Goal: Contribute content: Contribute content

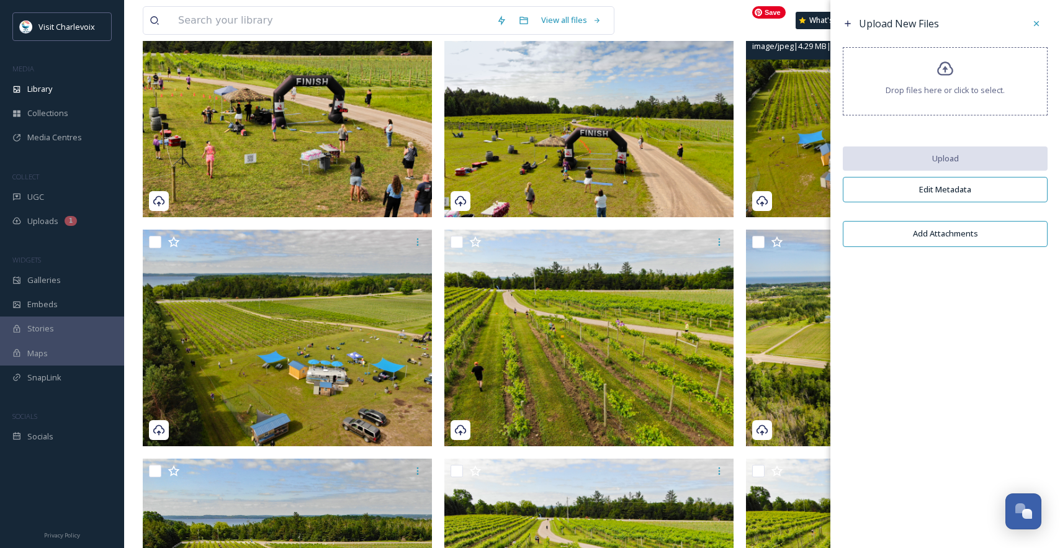
scroll to position [4155, 0]
click at [1044, 22] on div at bounding box center [1037, 23] width 22 height 22
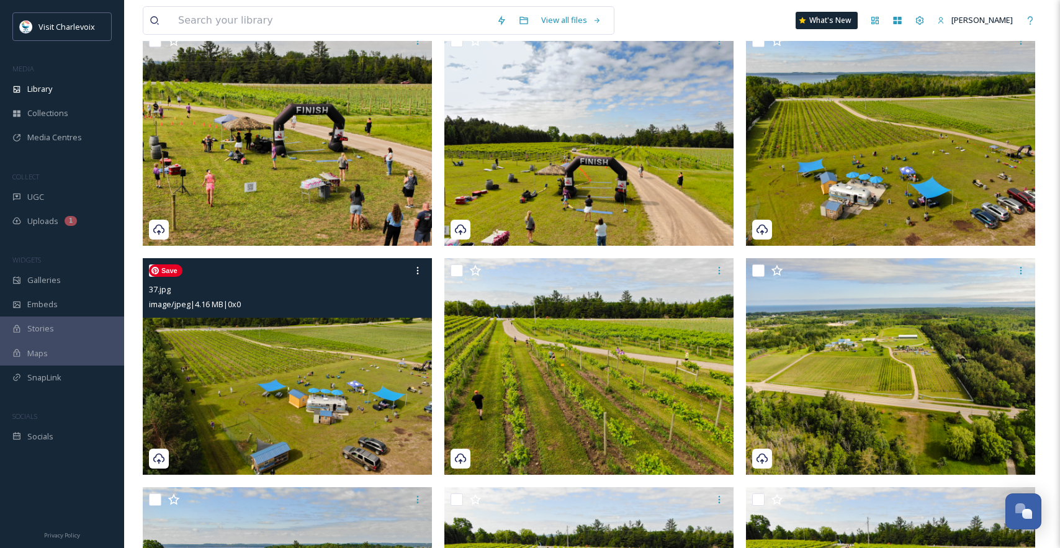
scroll to position [0, 0]
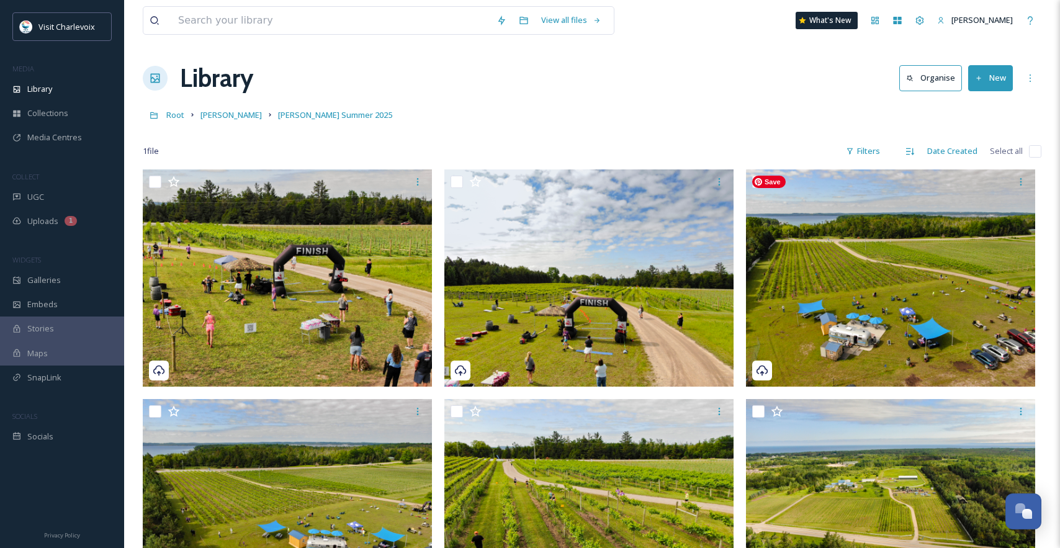
click at [1038, 152] on input "checkbox" at bounding box center [1035, 151] width 12 height 12
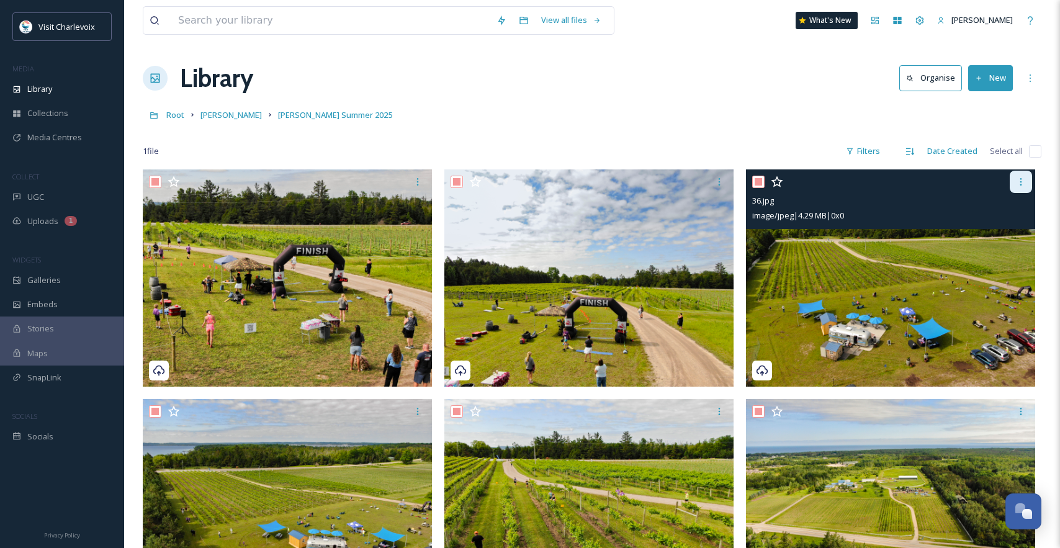
checkbox input "true"
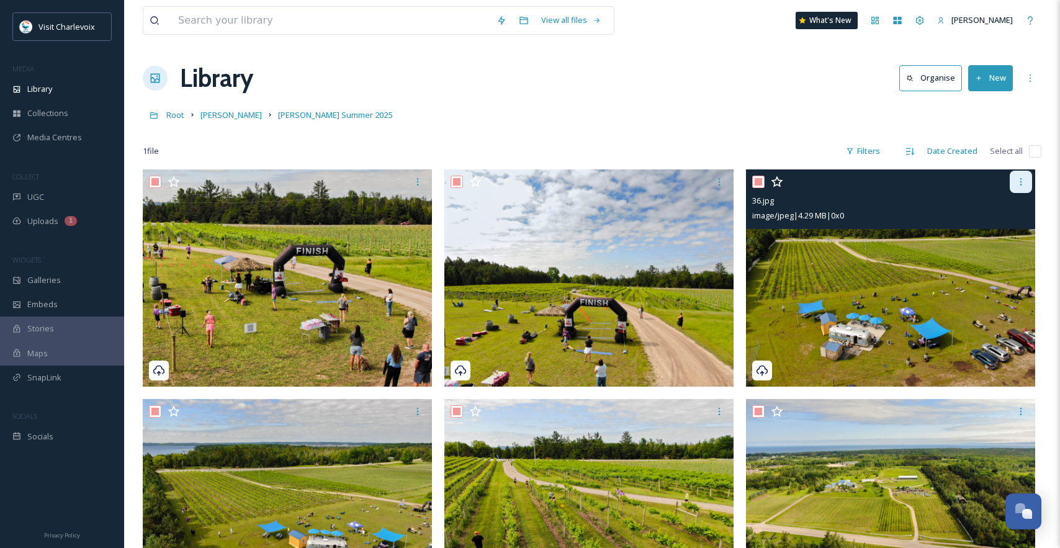
checkbox input "true"
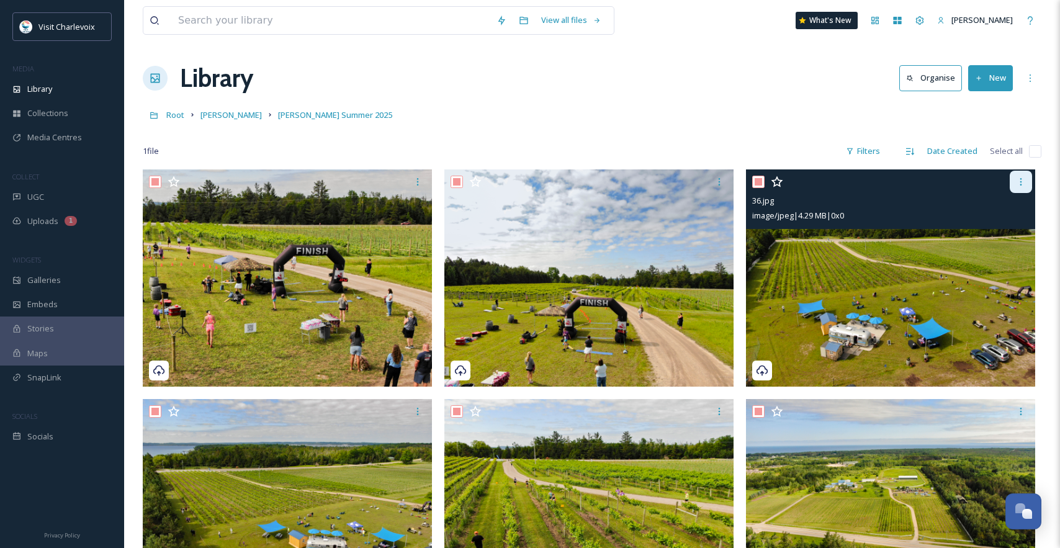
checkbox input "true"
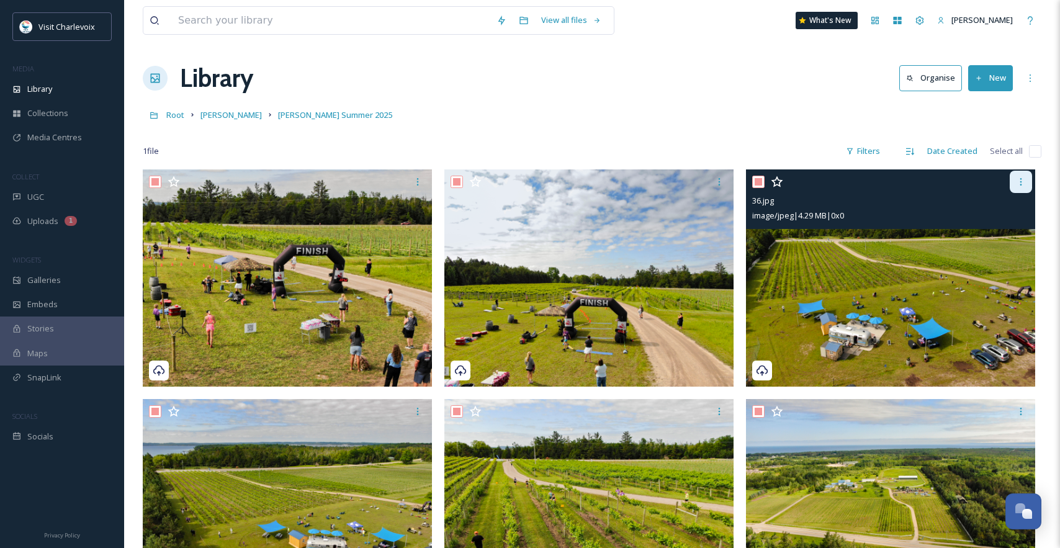
checkbox input "true"
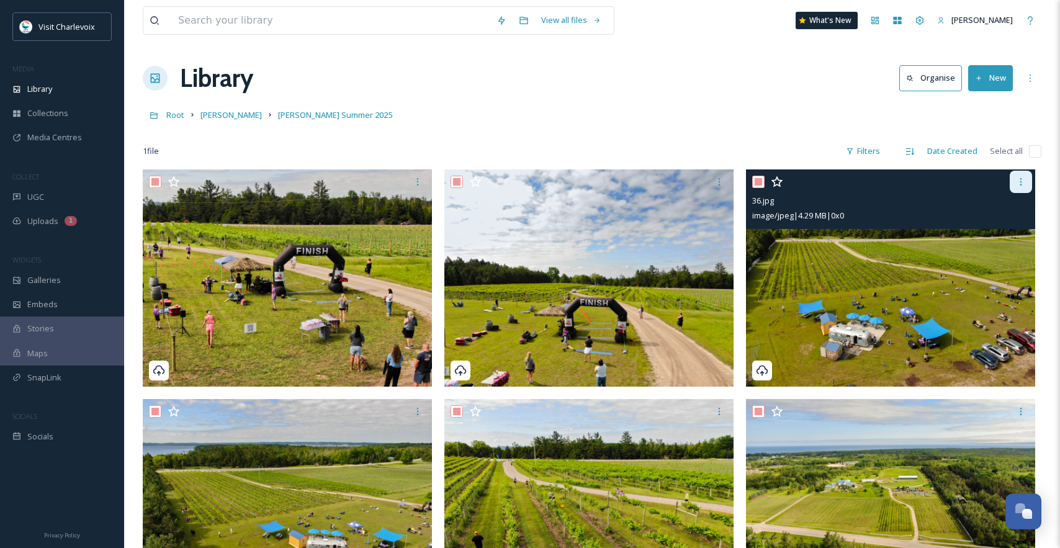
checkbox input "true"
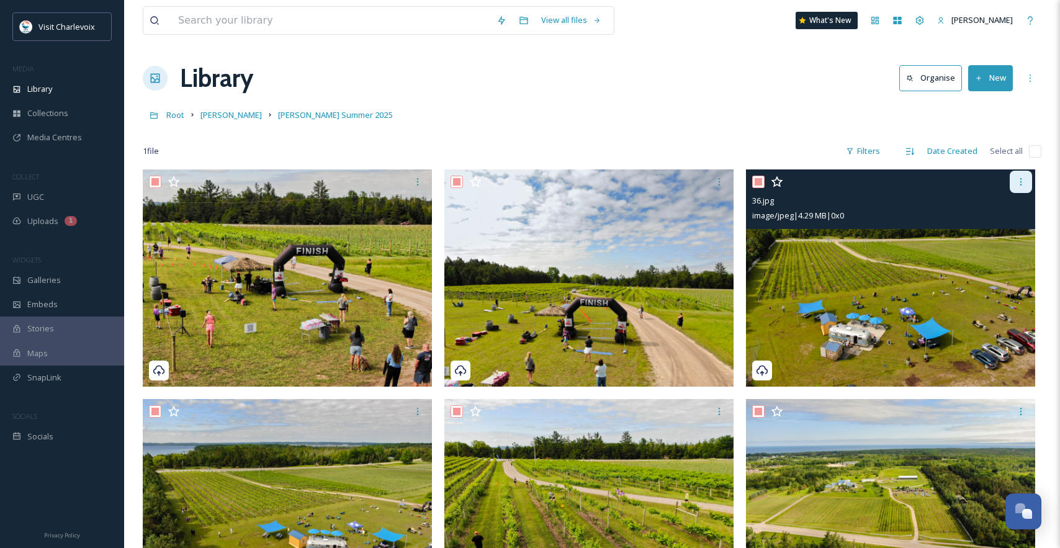
checkbox input "true"
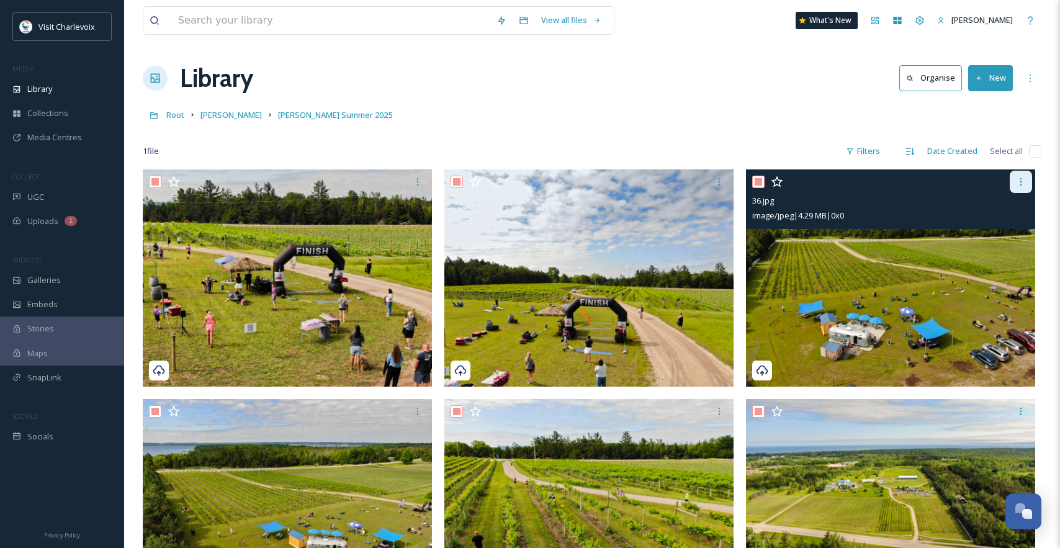
checkbox input "true"
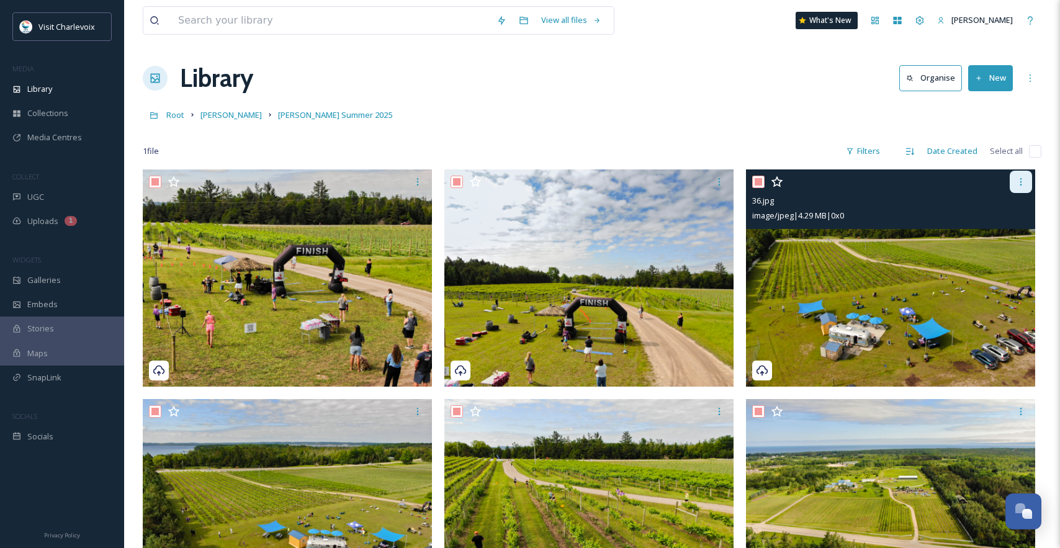
checkbox input "true"
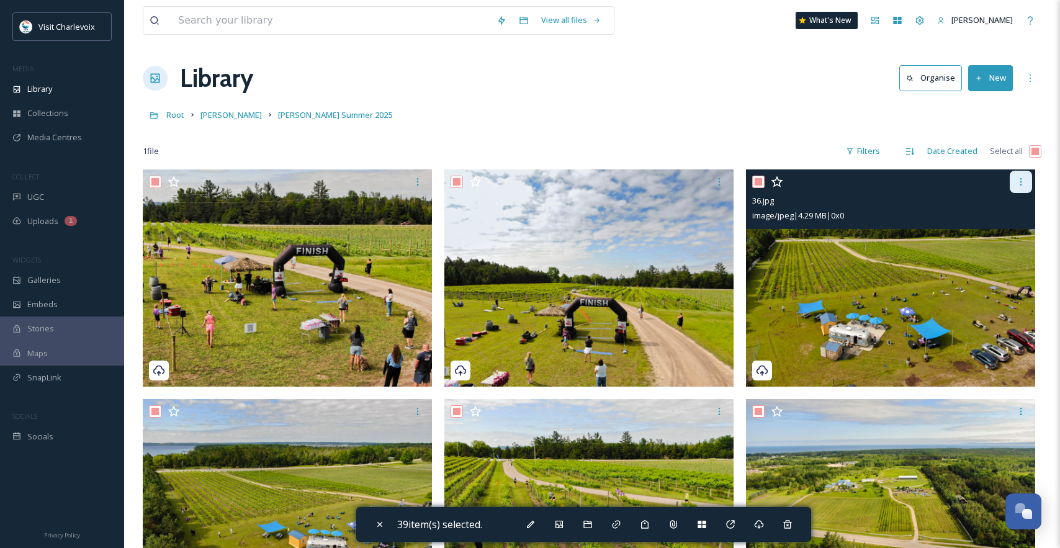
click at [1024, 187] on div at bounding box center [1021, 182] width 22 height 22
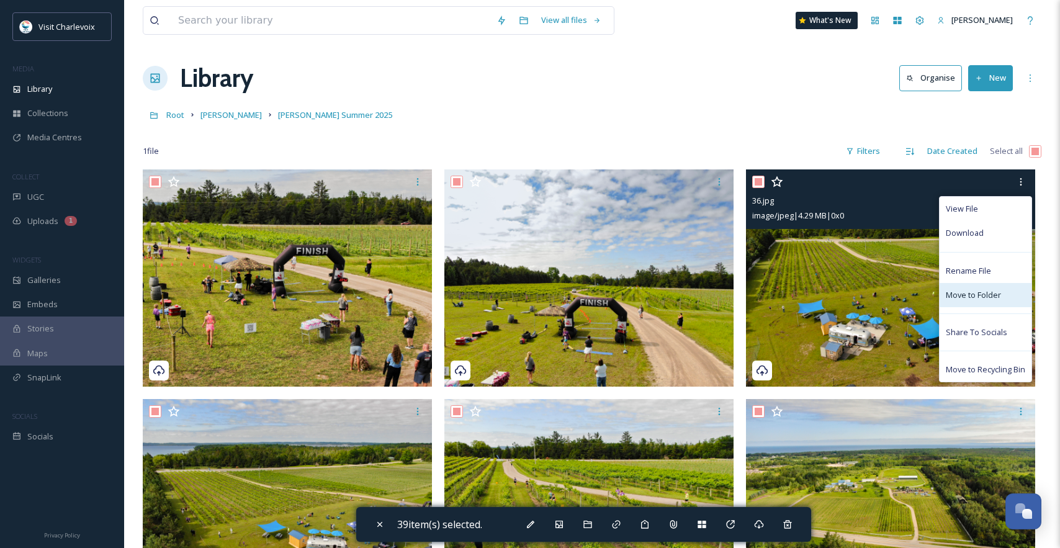
click at [975, 297] on span "Move to Folder" at bounding box center [973, 295] width 55 height 12
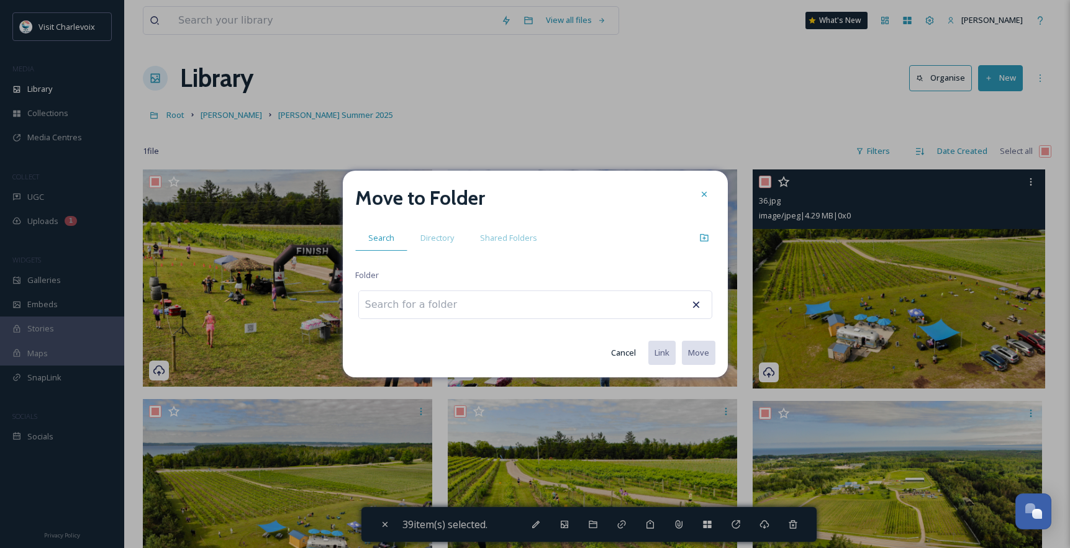
click at [415, 305] on input at bounding box center [427, 304] width 137 height 27
type input "j"
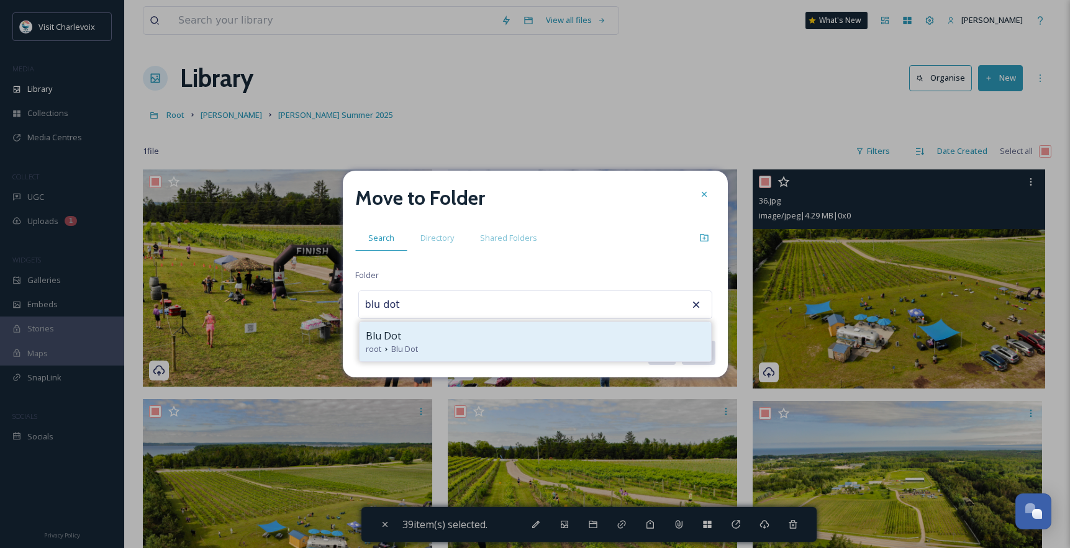
click at [403, 350] on span "Blu Dot" at bounding box center [404, 349] width 27 height 12
type input "Blu Dot"
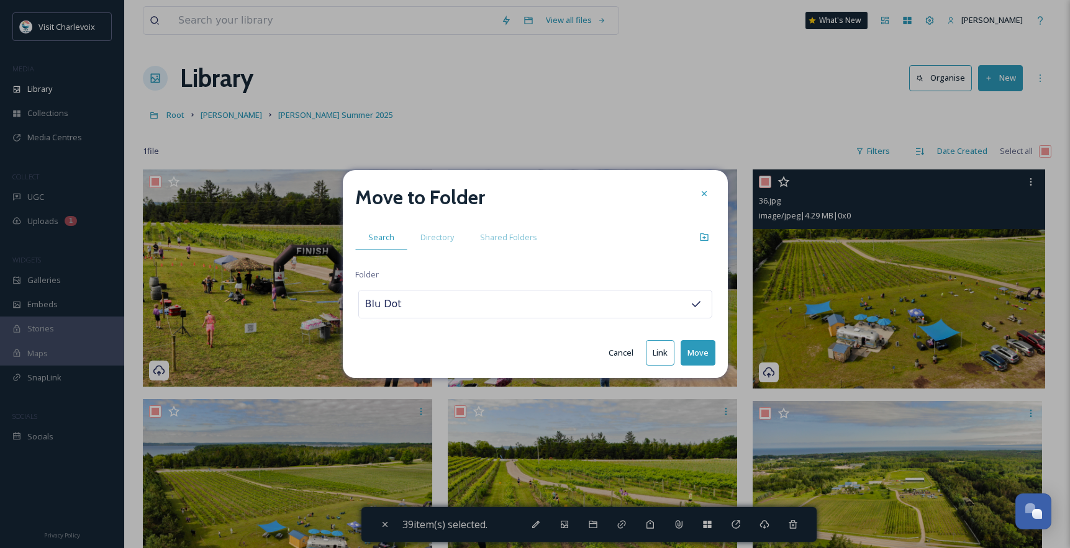
click at [702, 353] on button "Move" at bounding box center [697, 352] width 35 height 25
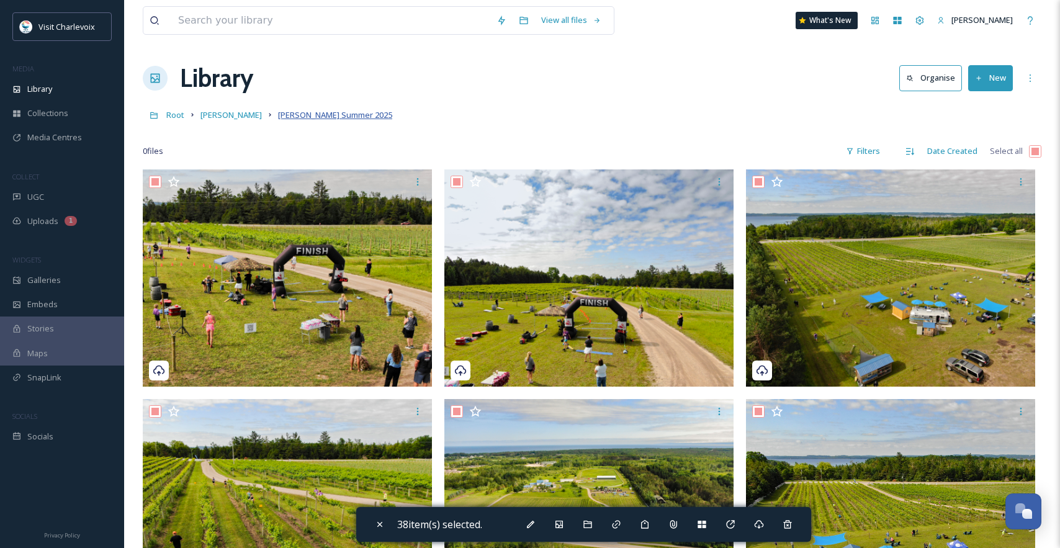
click at [278, 115] on span "[PERSON_NAME] Summer 2025" at bounding box center [335, 114] width 114 height 11
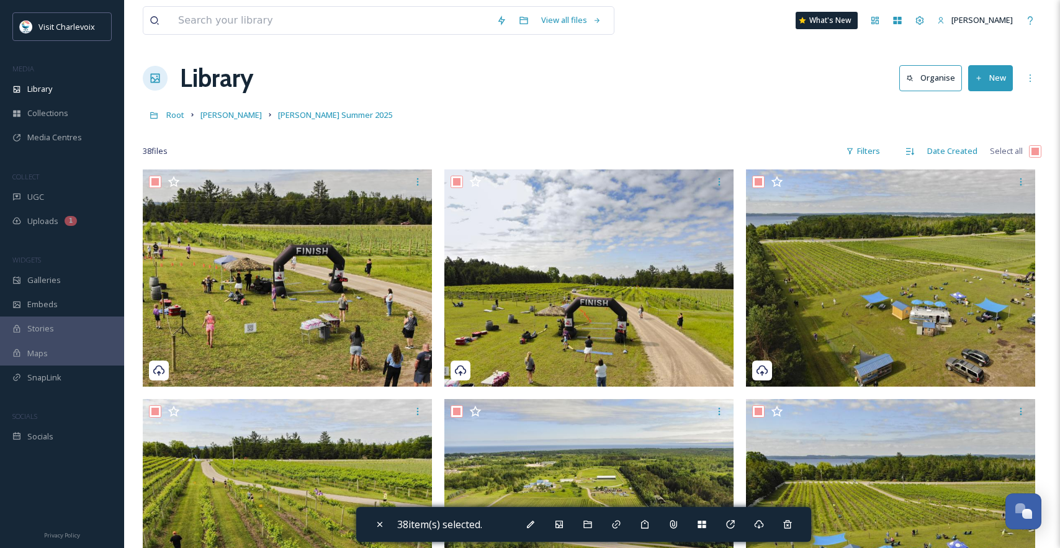
click at [988, 79] on button "New" at bounding box center [991, 77] width 45 height 25
click at [982, 105] on span "File Upload" at bounding box center [985, 107] width 41 height 12
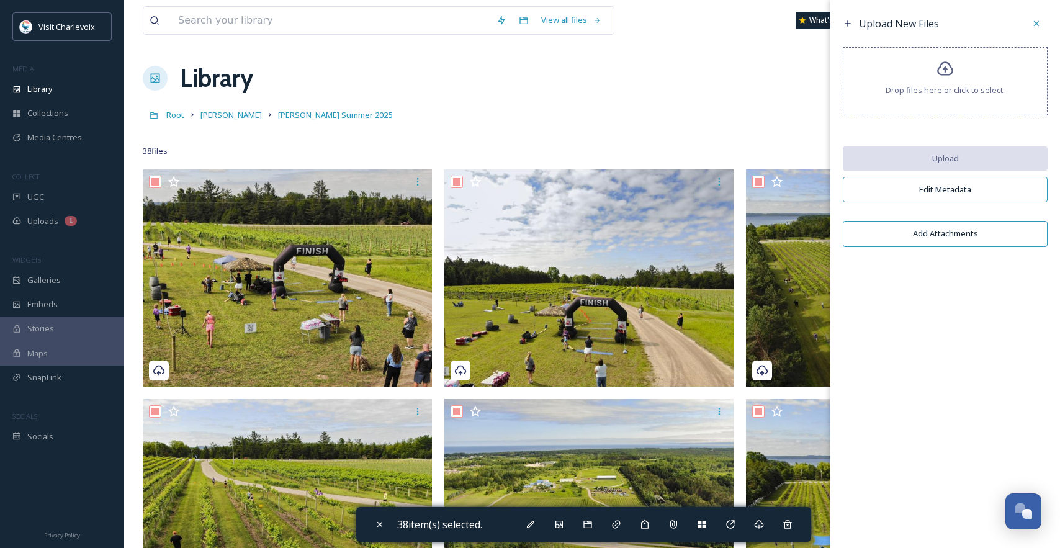
click at [925, 94] on span "Drop files here or click to select." at bounding box center [945, 90] width 119 height 12
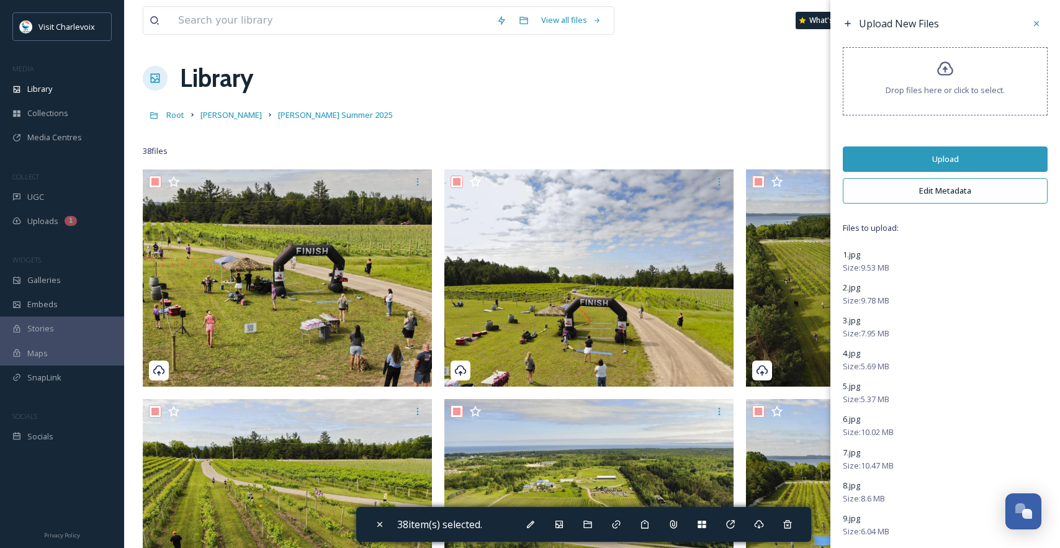
click at [949, 162] on button "Upload" at bounding box center [945, 159] width 205 height 25
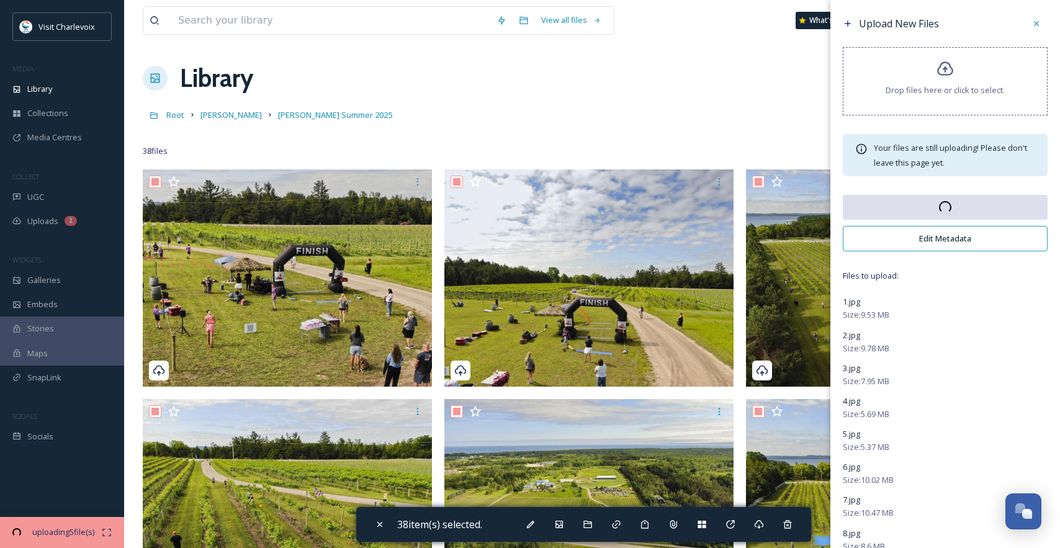
click at [931, 244] on button "Edit Metadata" at bounding box center [945, 238] width 205 height 25
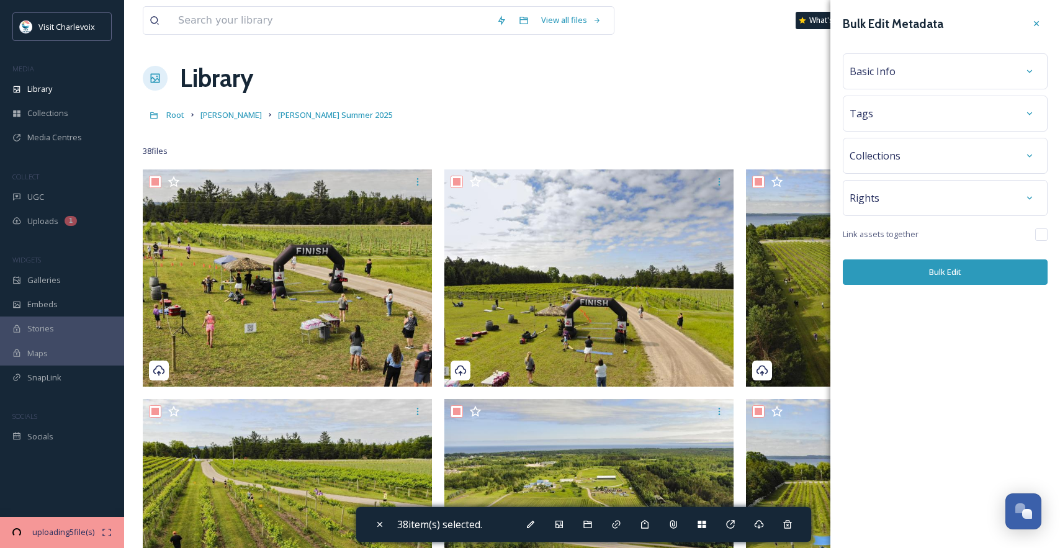
click at [919, 112] on div "Tags" at bounding box center [945, 113] width 191 height 22
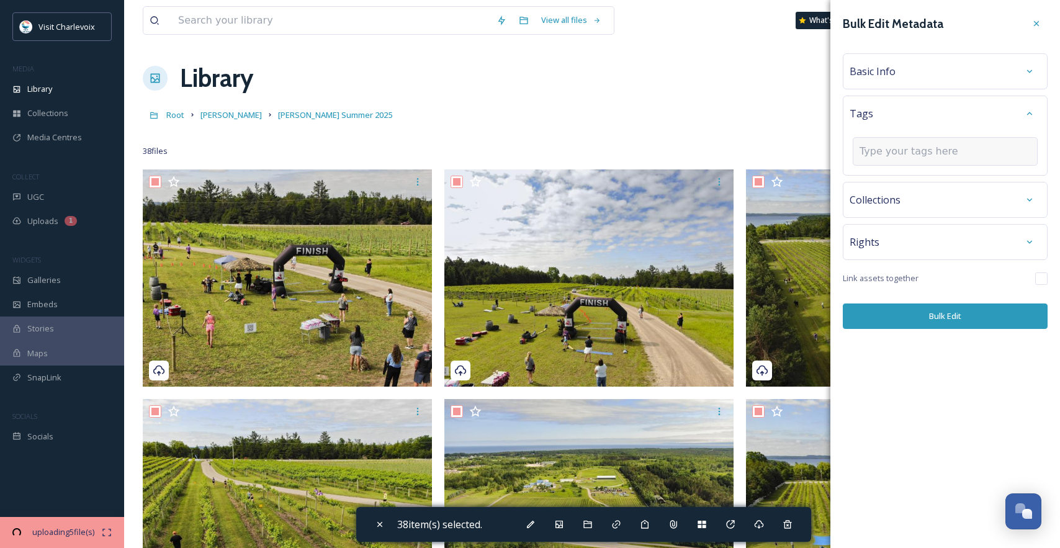
click at [918, 152] on input at bounding box center [922, 151] width 124 height 15
type input "biking"
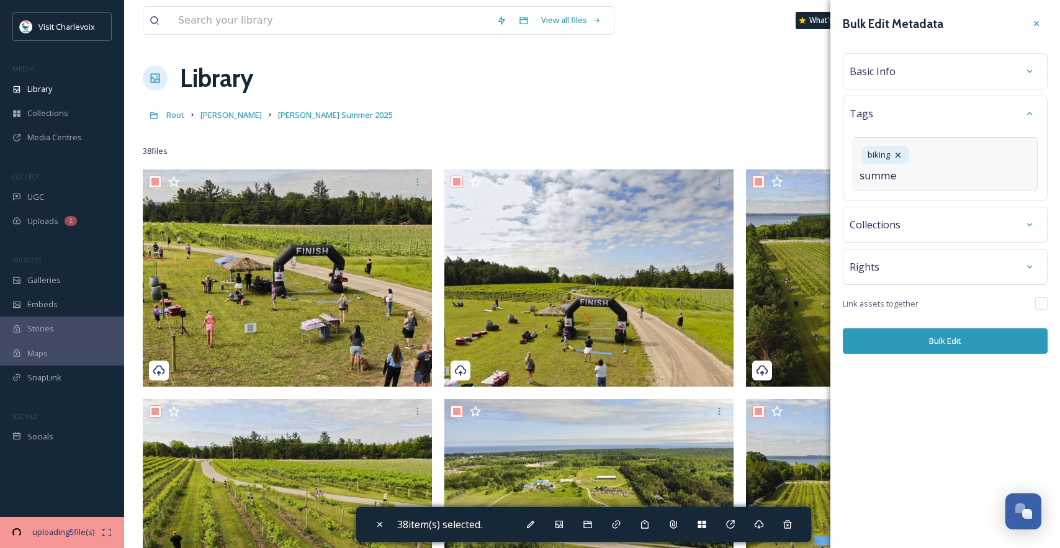
type input "summer"
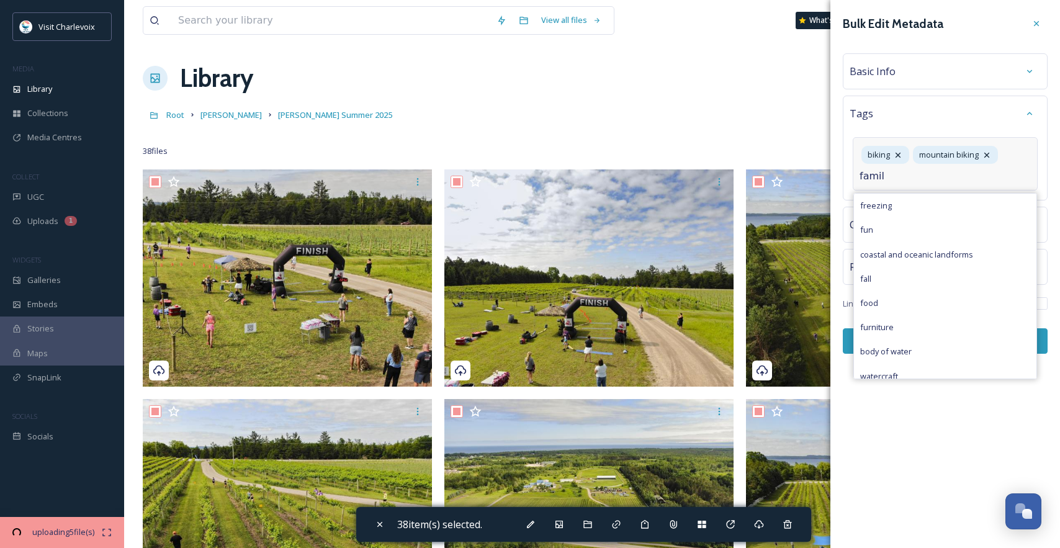
type input "family"
checkbox input "false"
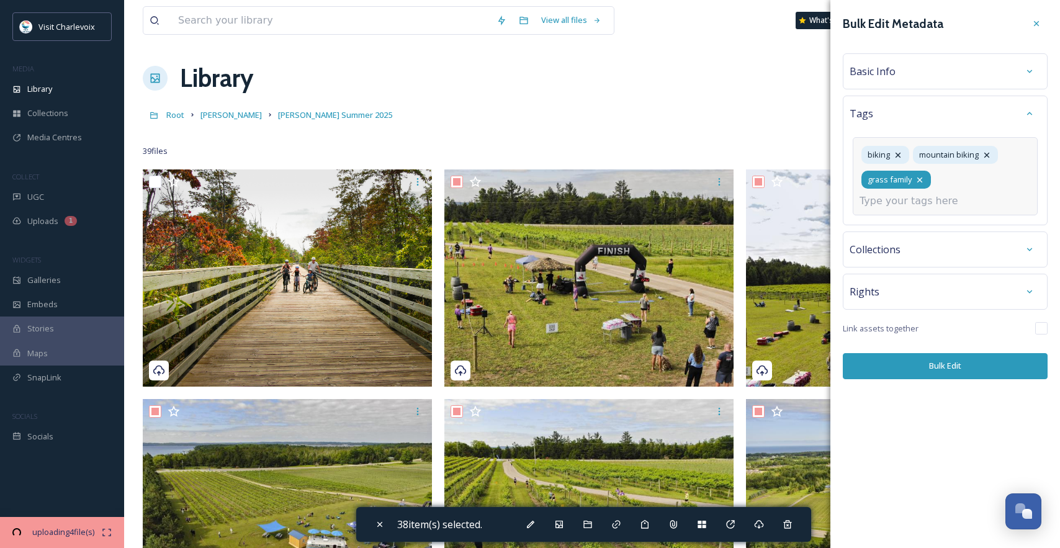
click at [921, 179] on icon at bounding box center [920, 180] width 10 height 10
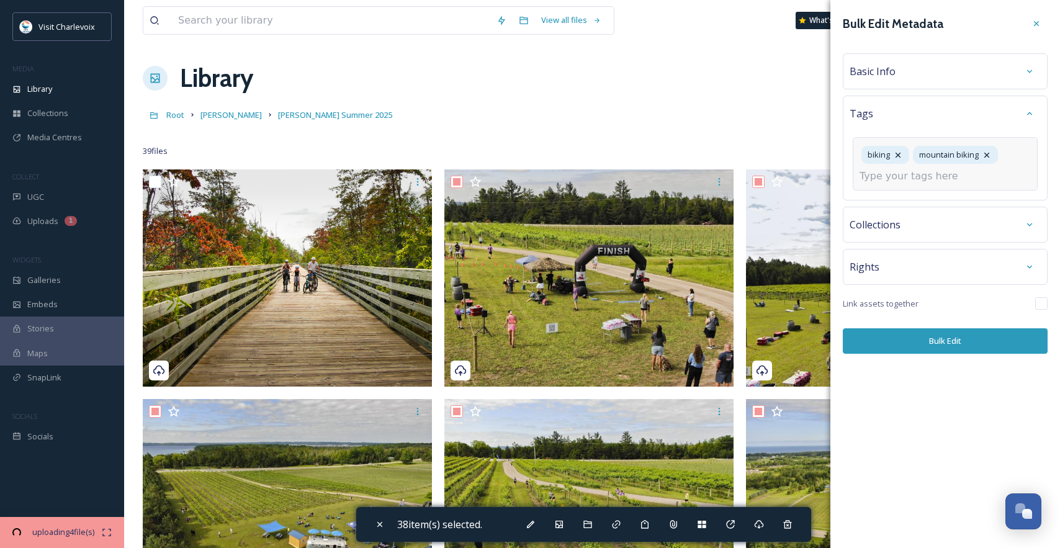
click at [911, 178] on input at bounding box center [922, 176] width 124 height 15
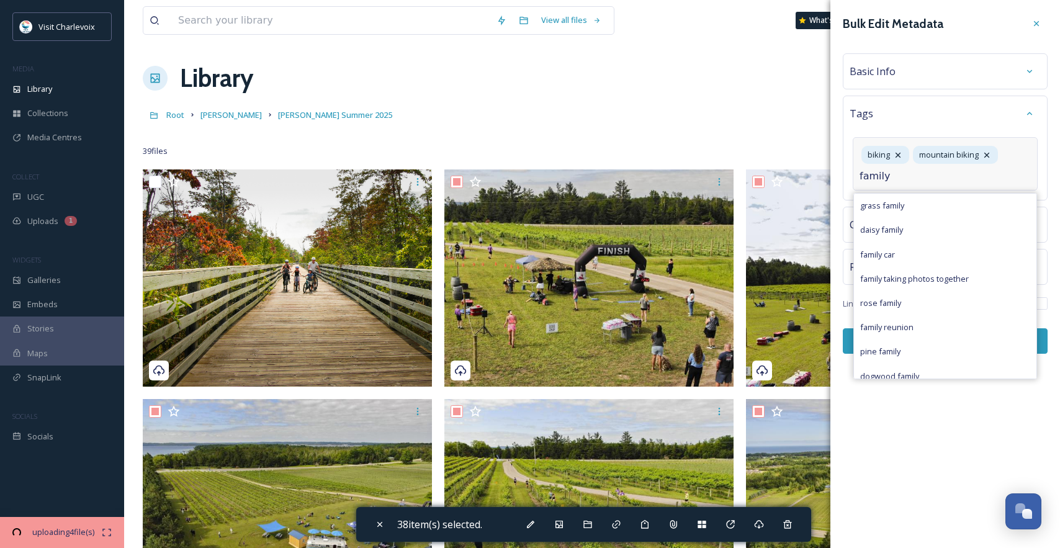
click at [930, 181] on input "family" at bounding box center [922, 176] width 124 height 15
click at [968, 174] on input "family" at bounding box center [922, 176] width 124 height 15
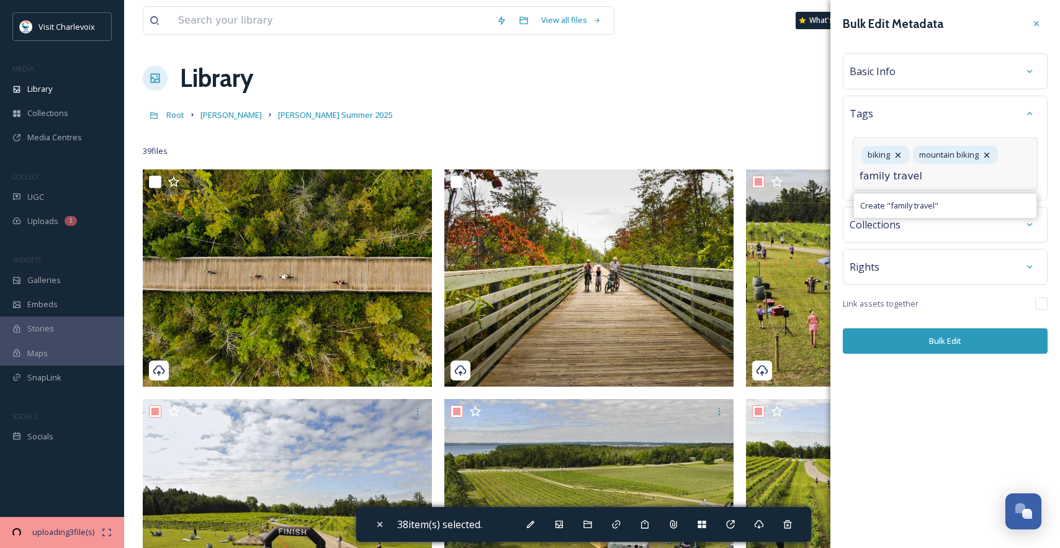
type input "family travel"
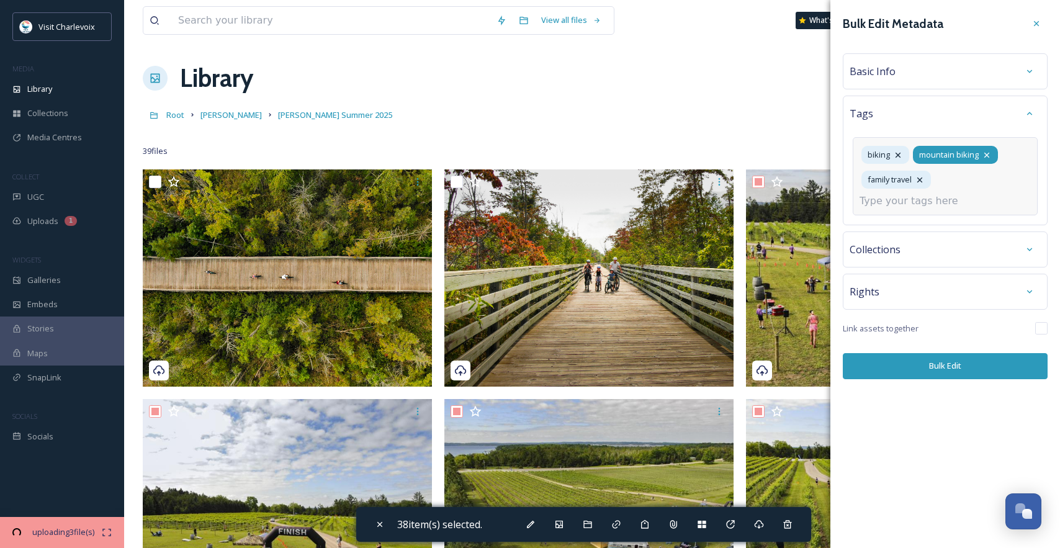
click at [990, 154] on icon at bounding box center [987, 155] width 10 height 10
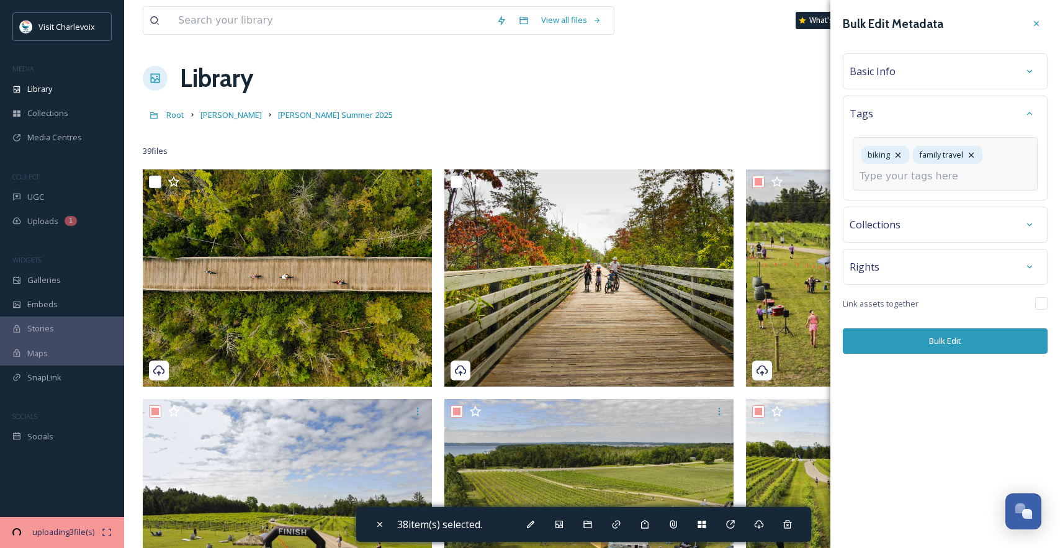
click at [942, 179] on input at bounding box center [922, 176] width 124 height 15
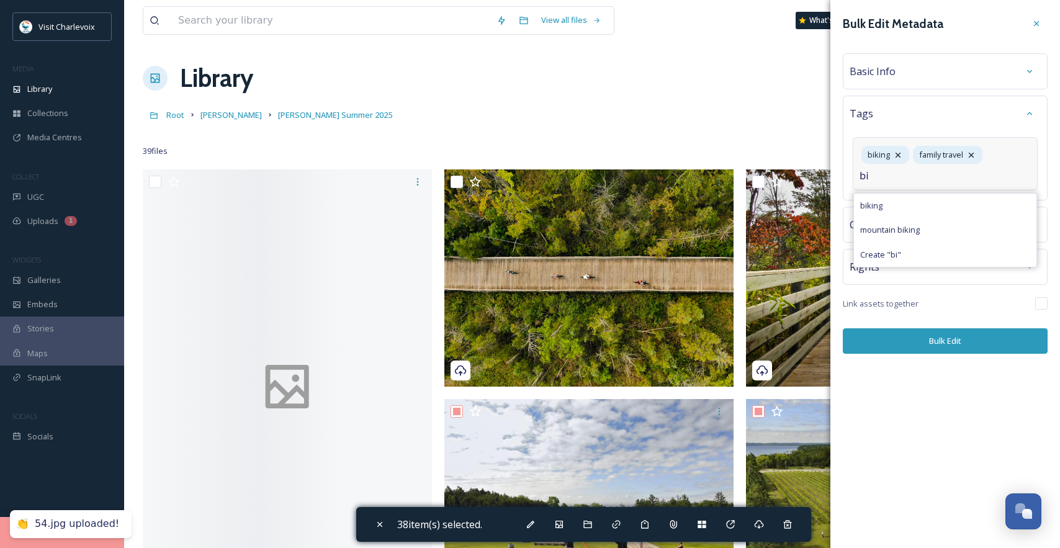
type input "b"
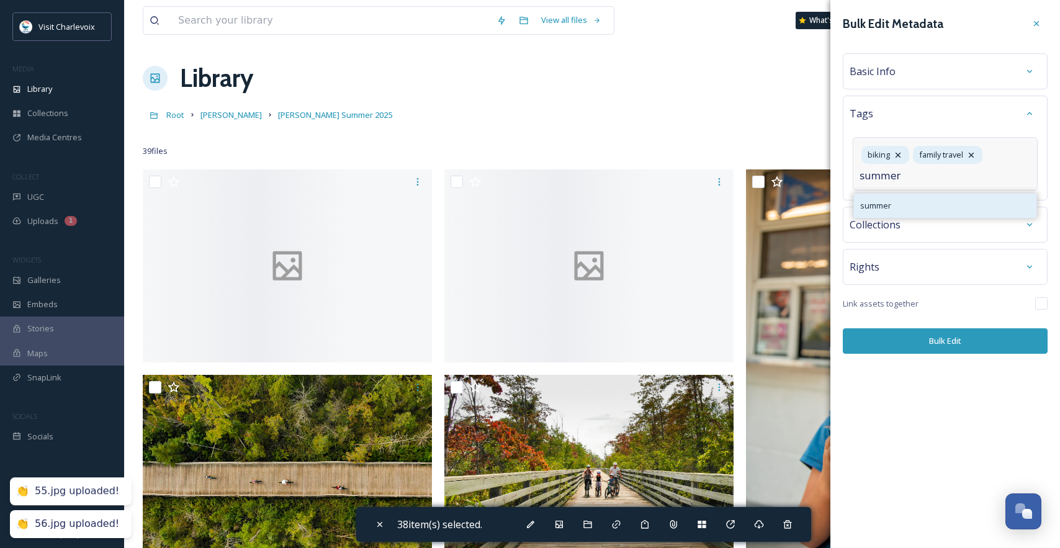
type input "summer"
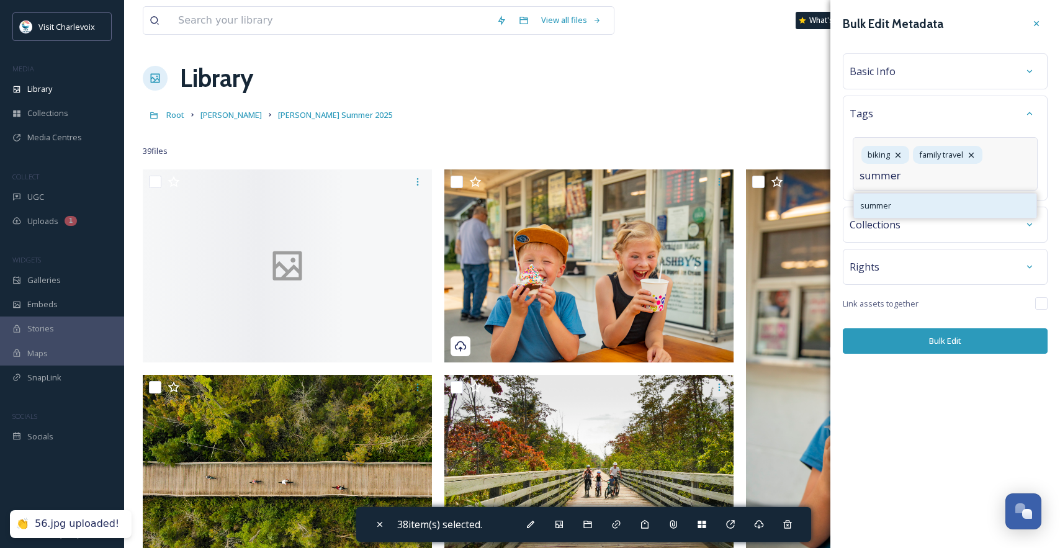
click at [929, 201] on div "summer" at bounding box center [945, 206] width 183 height 24
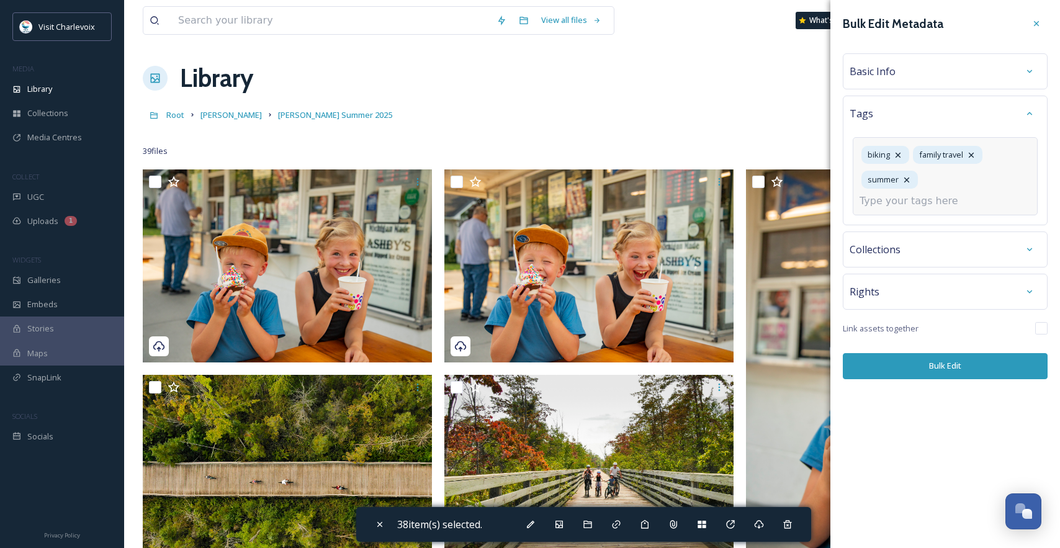
click at [926, 350] on div "Bulk Edit Metadata Basic Info Tags biking family travel summer Collections Righ…" at bounding box center [946, 274] width 230 height 548
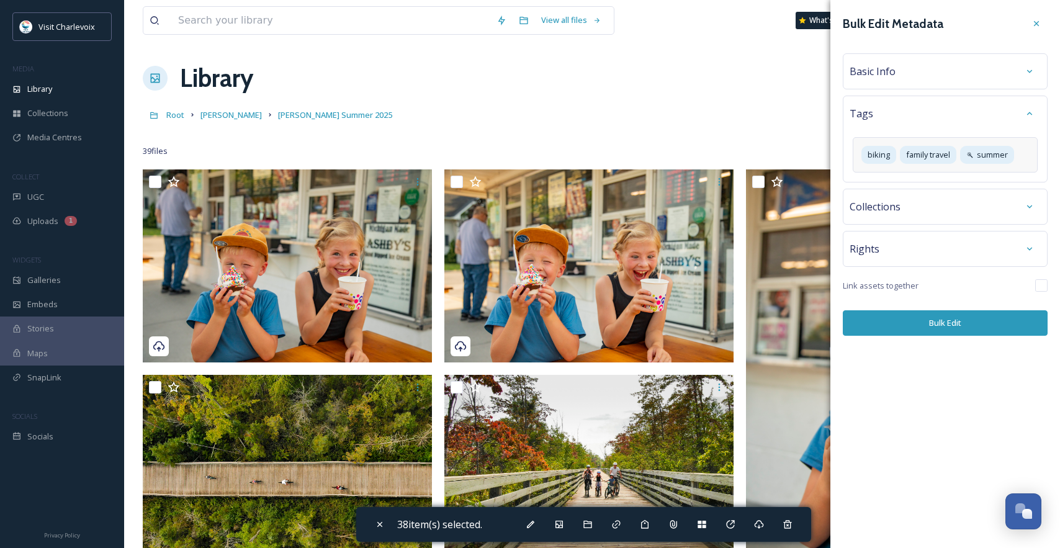
click at [934, 323] on button "Bulk Edit" at bounding box center [945, 322] width 205 height 25
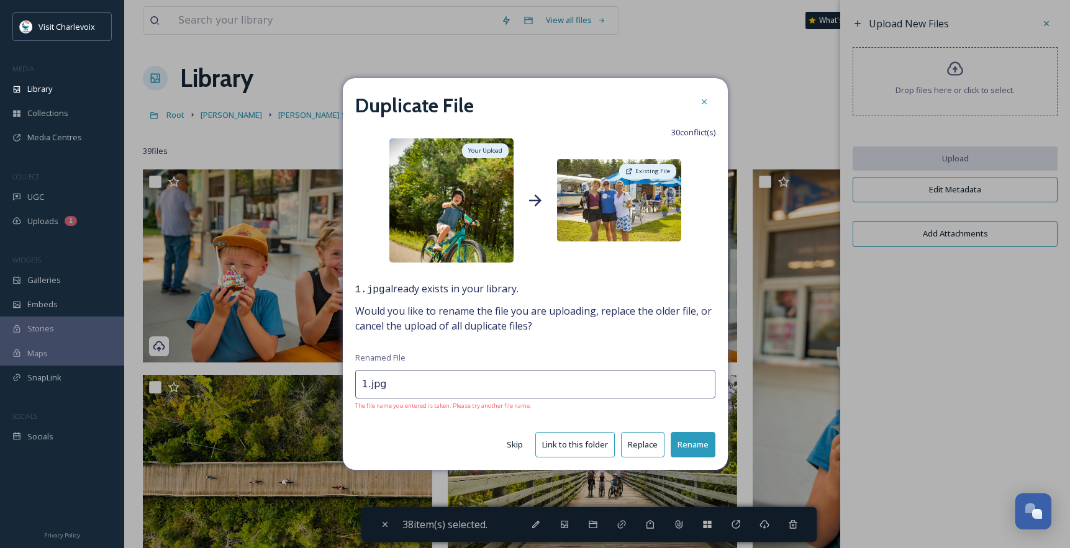
click at [513, 444] on button "Skip" at bounding box center [514, 445] width 29 height 24
type input "2.jpg"
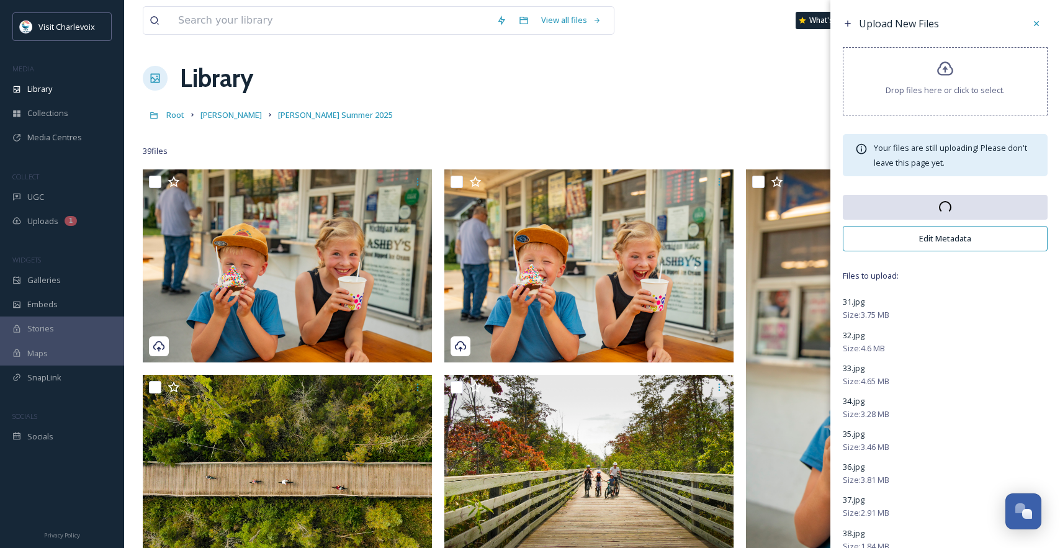
scroll to position [4155, 0]
click at [947, 234] on button "Edit Metadata" at bounding box center [945, 238] width 205 height 25
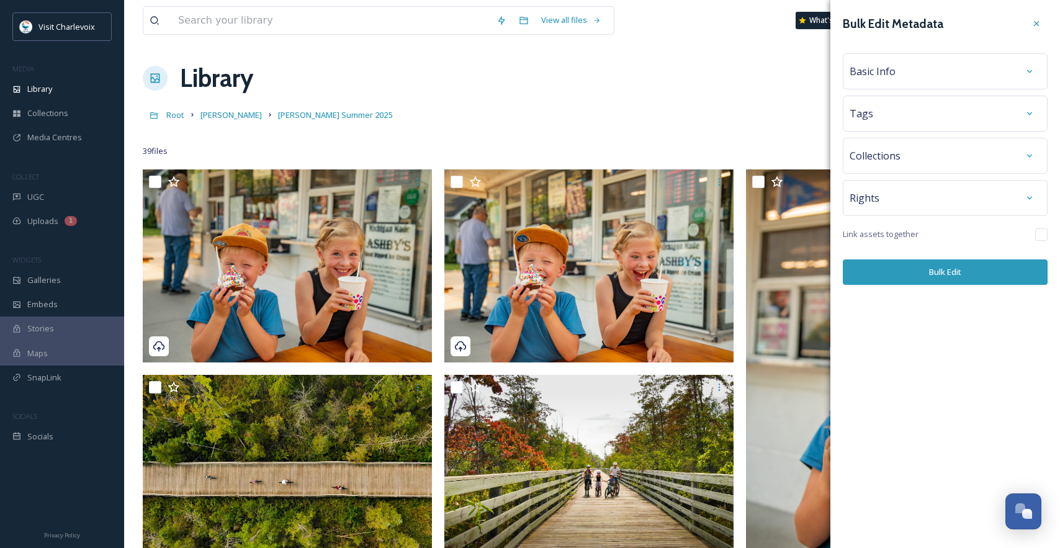
click at [914, 57] on div "Basic Info" at bounding box center [945, 71] width 205 height 36
click at [914, 73] on div "Basic Info" at bounding box center [945, 71] width 191 height 22
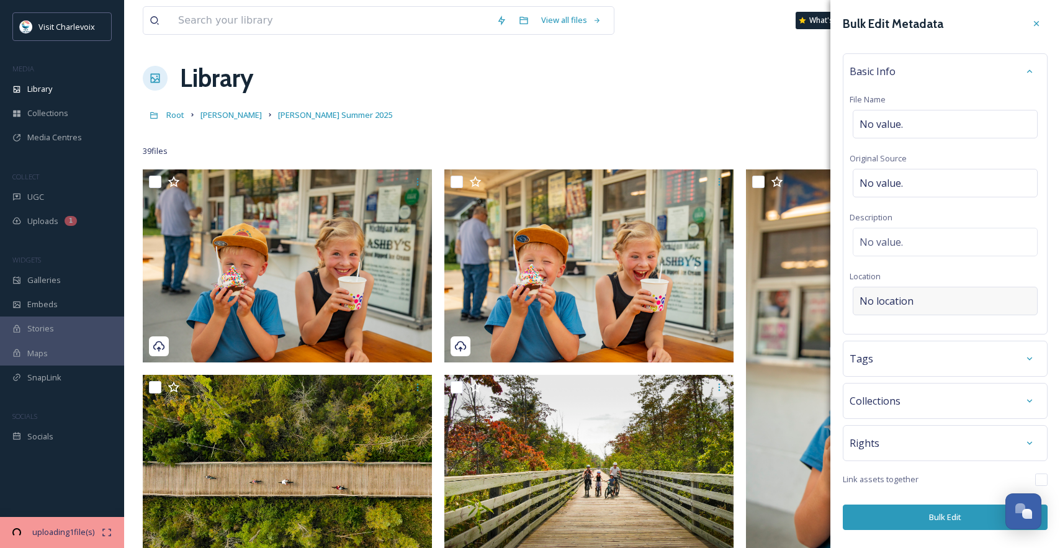
click at [898, 302] on span "No location" at bounding box center [887, 301] width 54 height 15
click at [897, 300] on input "To enrich screen reader interactions, please activate Accessibility in Grammarl…" at bounding box center [946, 300] width 184 height 27
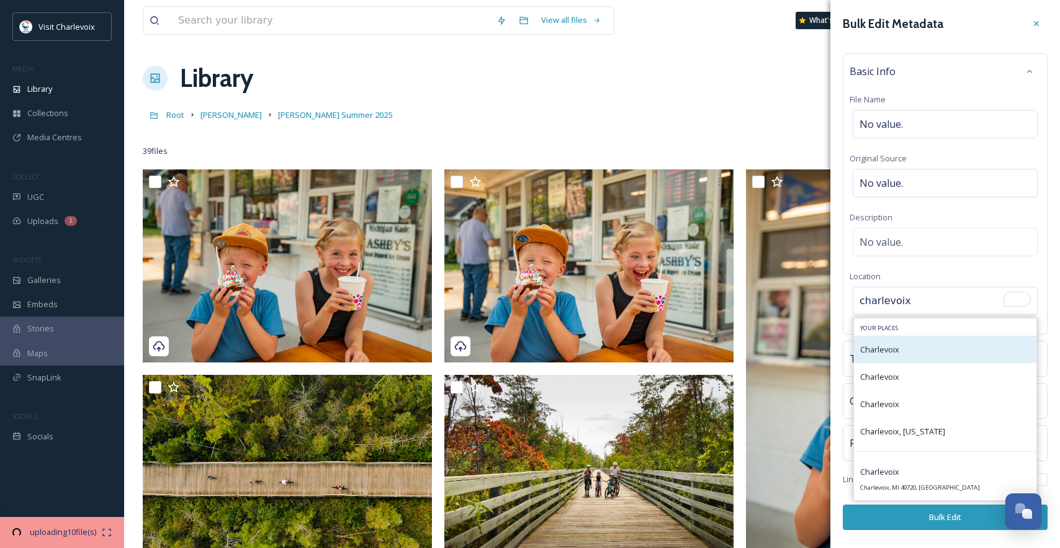
type input "charlevoix"
click at [908, 340] on div "Charlevoix" at bounding box center [945, 349] width 183 height 27
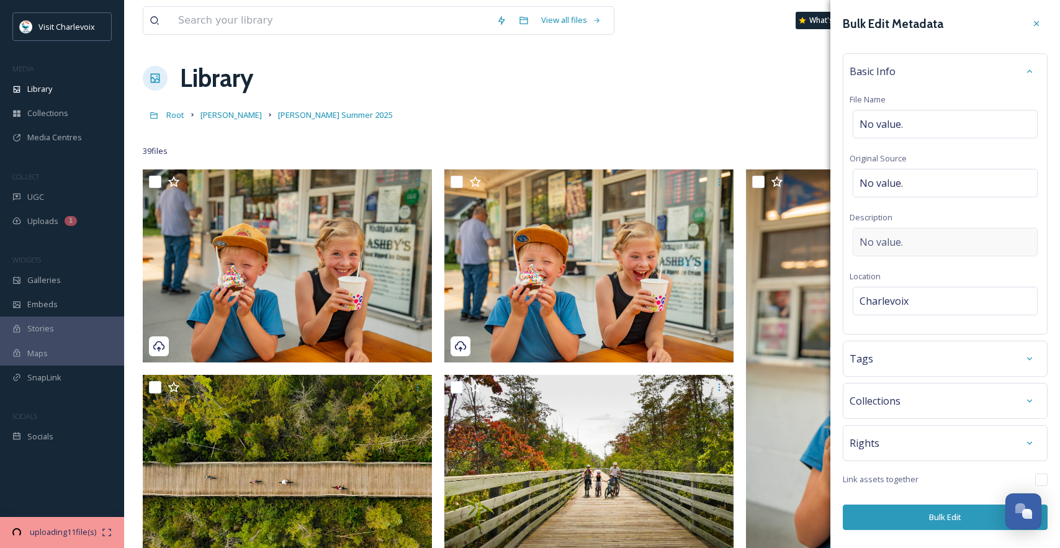
click at [912, 239] on div "No value." at bounding box center [945, 242] width 185 height 29
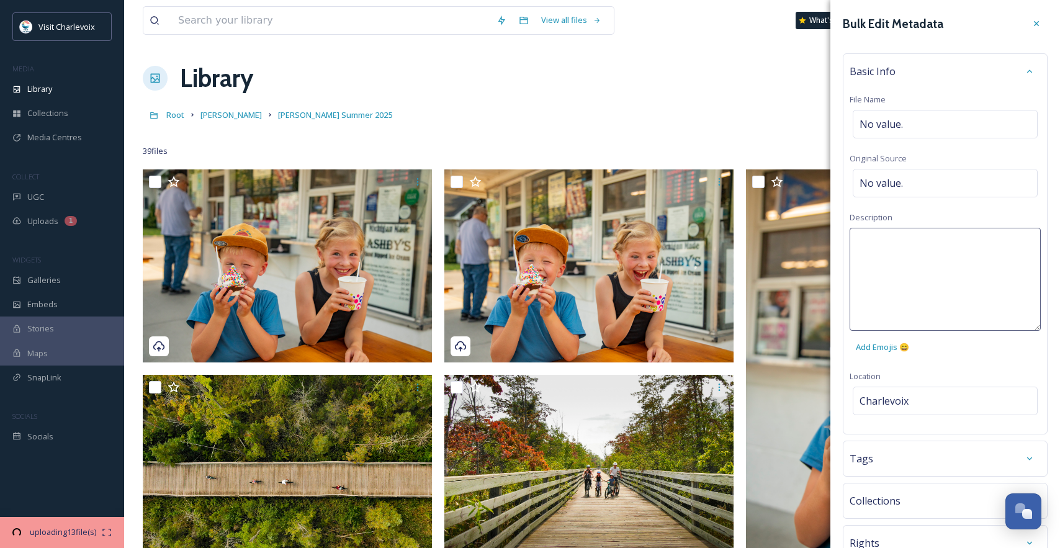
click at [912, 239] on textarea at bounding box center [945, 279] width 191 height 103
type textarea "s"
type textarea "[GEOGRAPHIC_DATA][US_STATE] family"
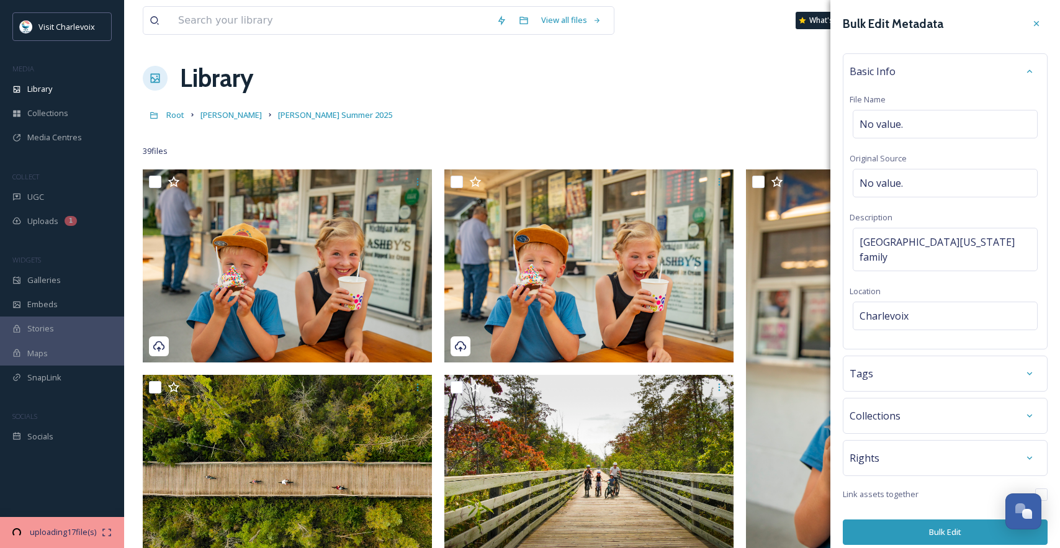
click at [977, 366] on div "Bulk Edit Metadata Basic Info File Name No value. Original Source No value. Des…" at bounding box center [946, 279] width 230 height 558
click at [897, 365] on div "Tags" at bounding box center [945, 374] width 191 height 22
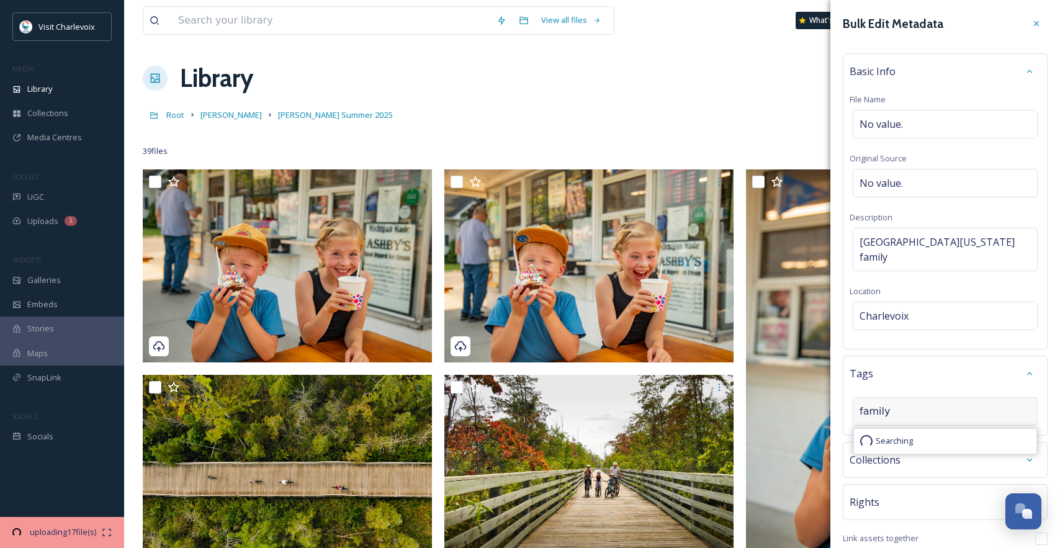
type input "family"
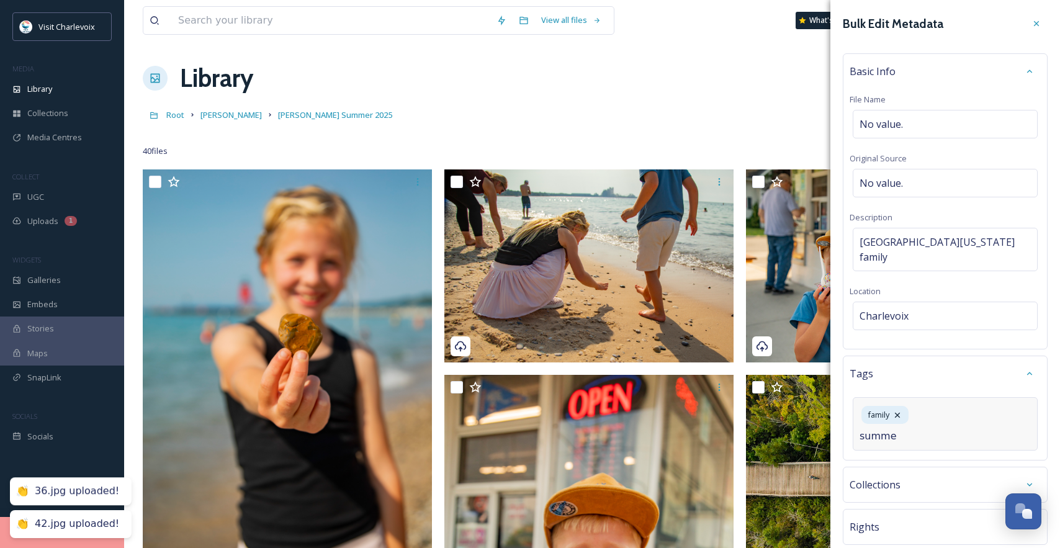
type input "summer"
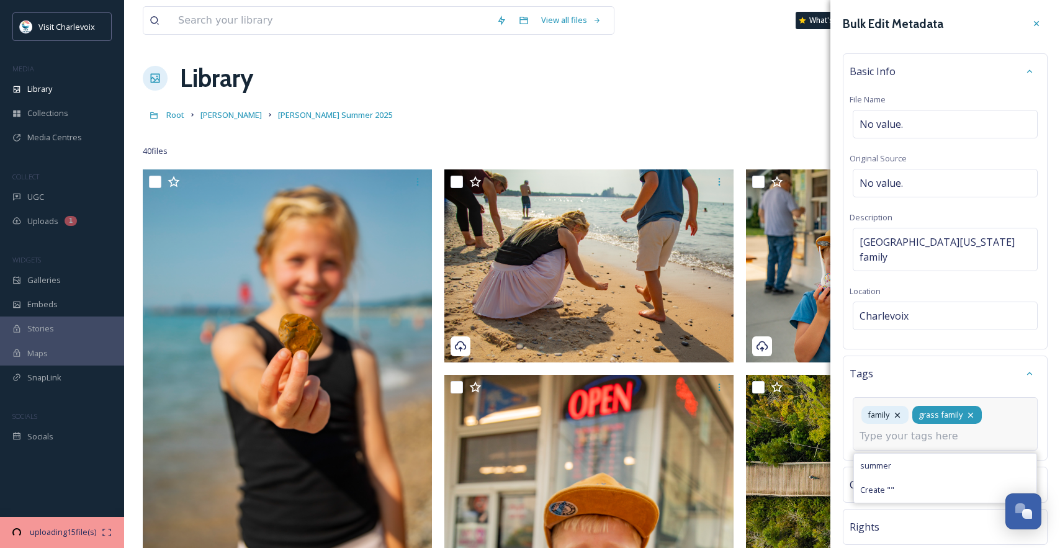
click at [973, 412] on icon at bounding box center [971, 414] width 5 height 5
click at [960, 407] on div "family summer Create " "" at bounding box center [945, 423] width 185 height 53
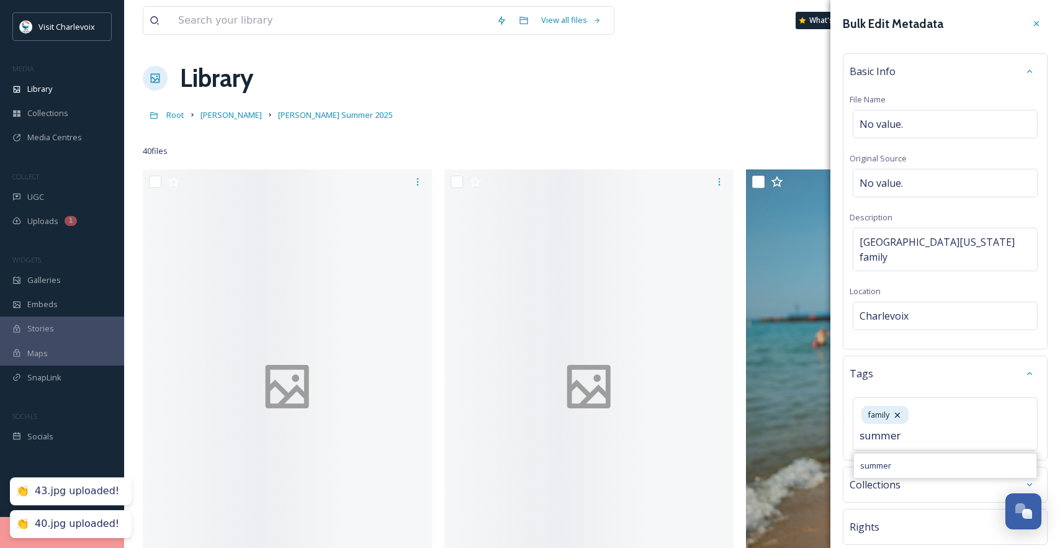
type input "summer"
click at [919, 454] on div "summer" at bounding box center [945, 466] width 183 height 24
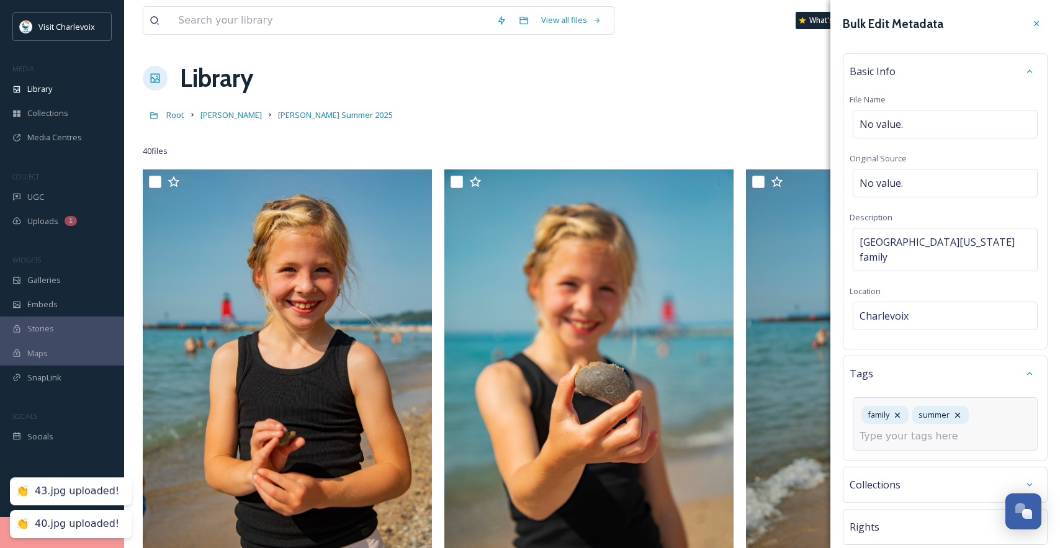
click at [940, 429] on input at bounding box center [922, 436] width 124 height 15
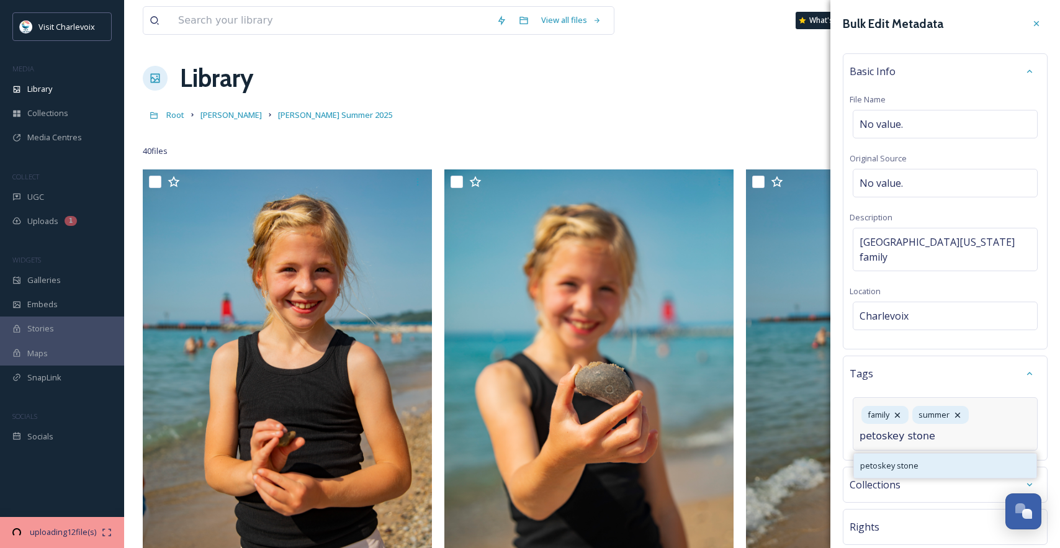
type input "petoskey stone"
click at [921, 454] on div "petoskey stone" at bounding box center [945, 466] width 183 height 24
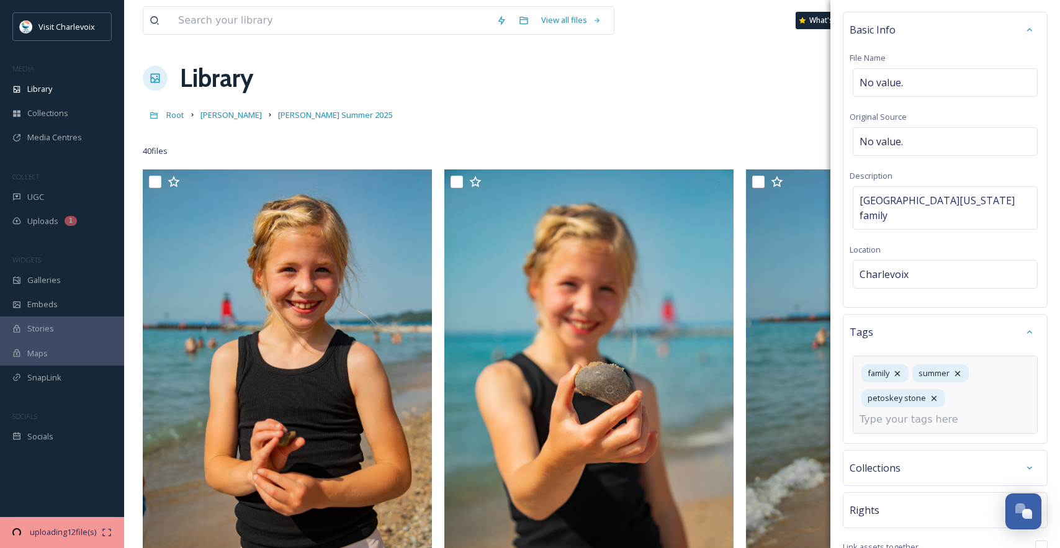
scroll to position [89, 0]
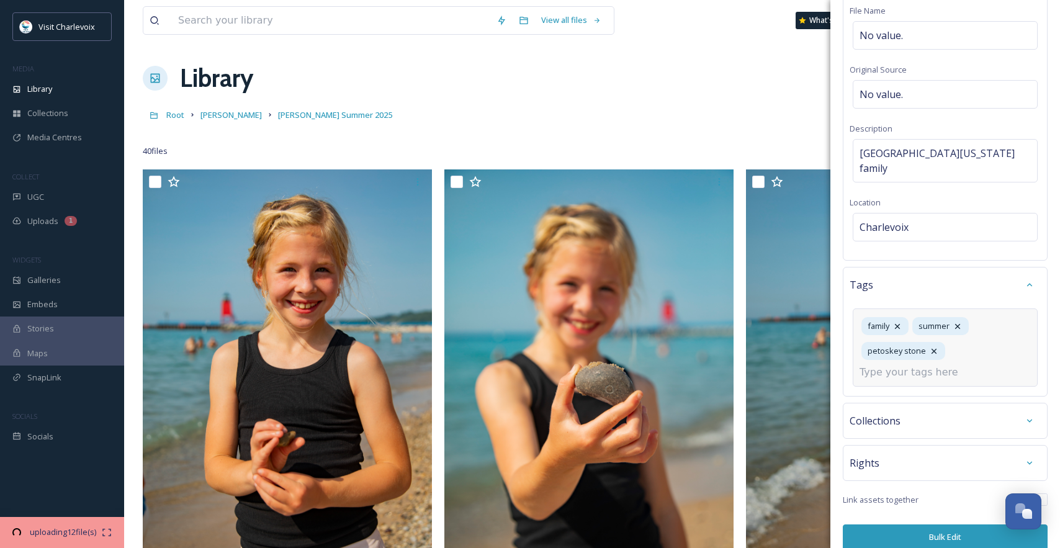
click at [916, 365] on input at bounding box center [922, 372] width 124 height 15
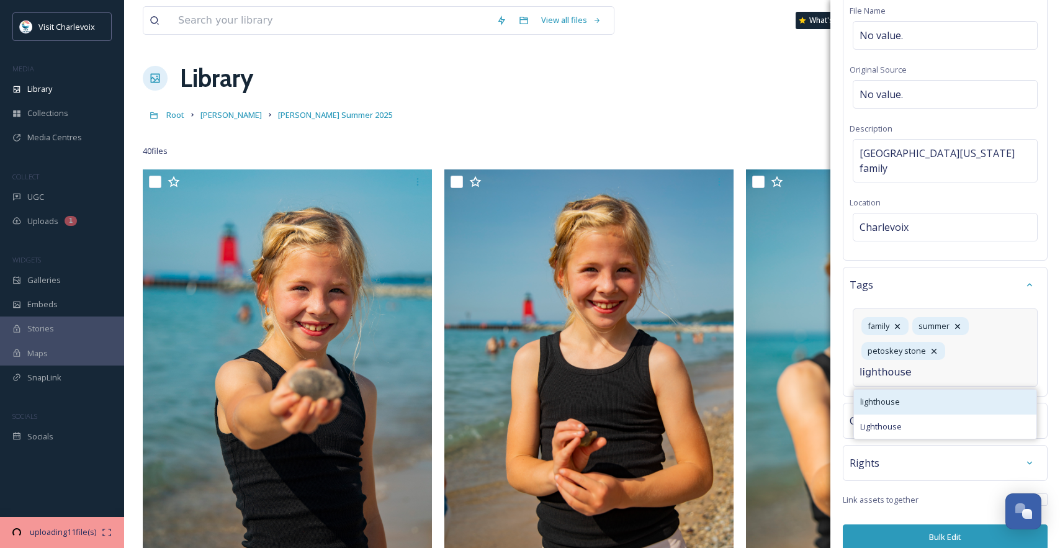
type input "lighthouse"
click at [918, 390] on div "lighthouse" at bounding box center [945, 402] width 183 height 24
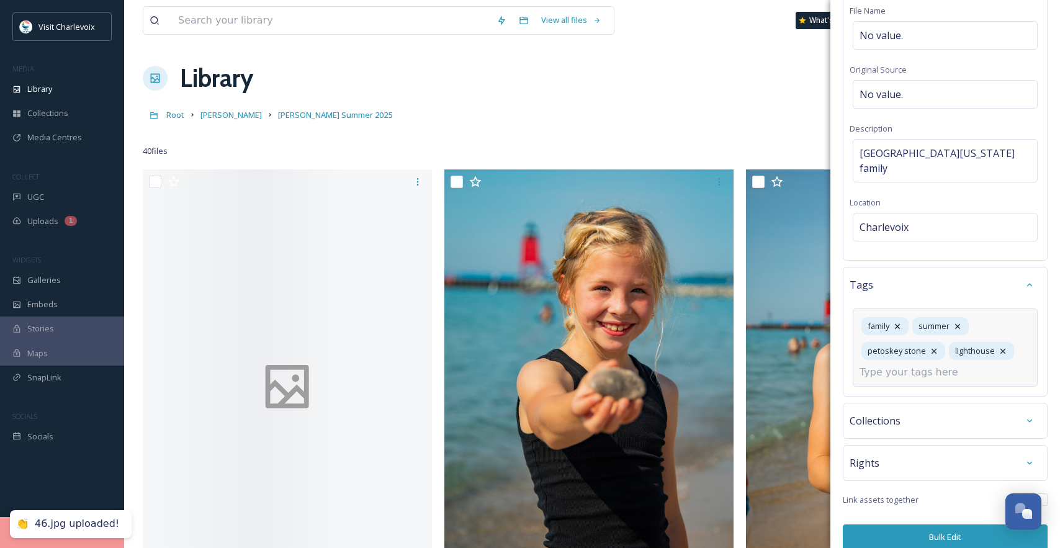
click at [935, 365] on input at bounding box center [922, 372] width 124 height 15
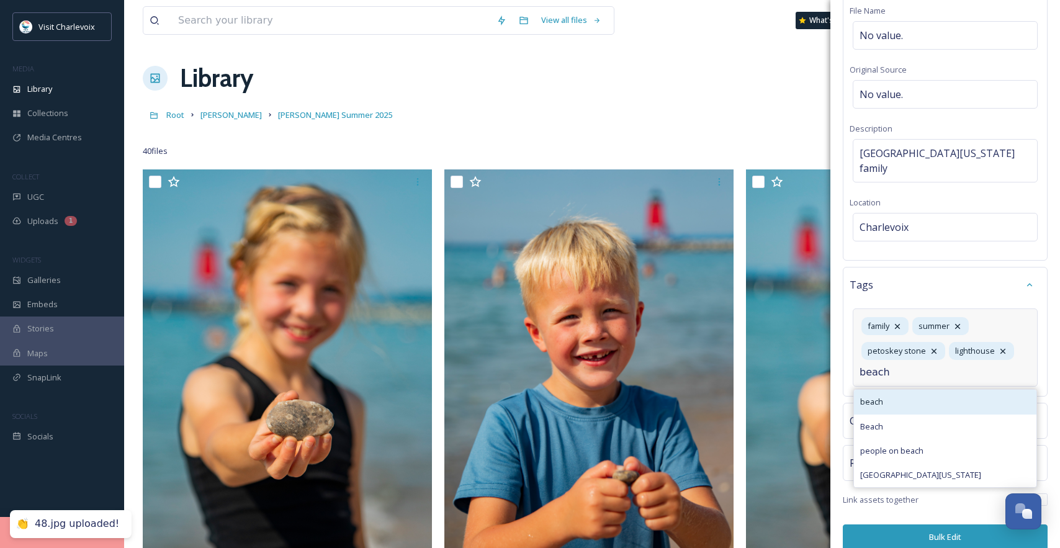
type input "beach"
click at [934, 390] on div "beach" at bounding box center [945, 402] width 183 height 24
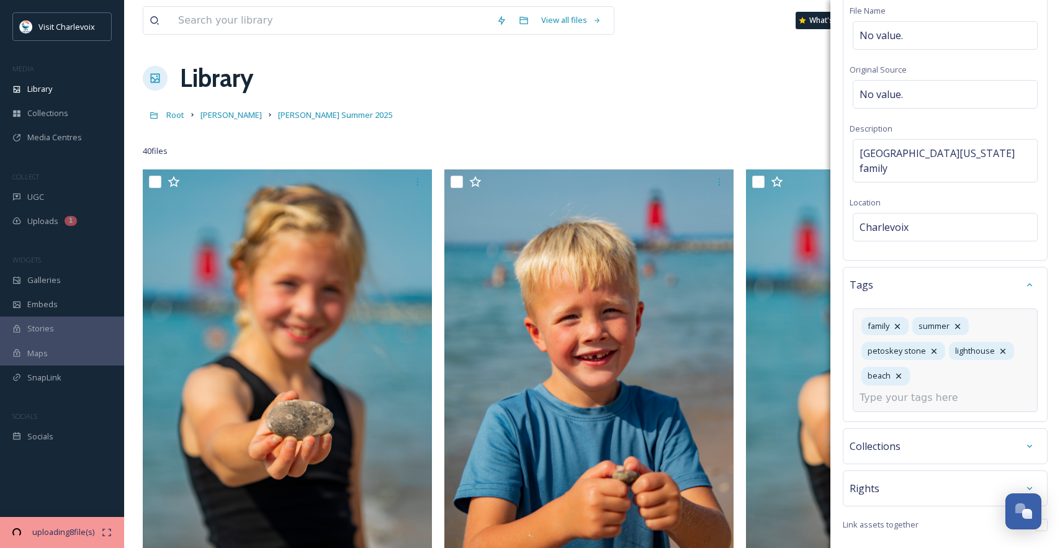
click at [932, 391] on input at bounding box center [922, 398] width 124 height 15
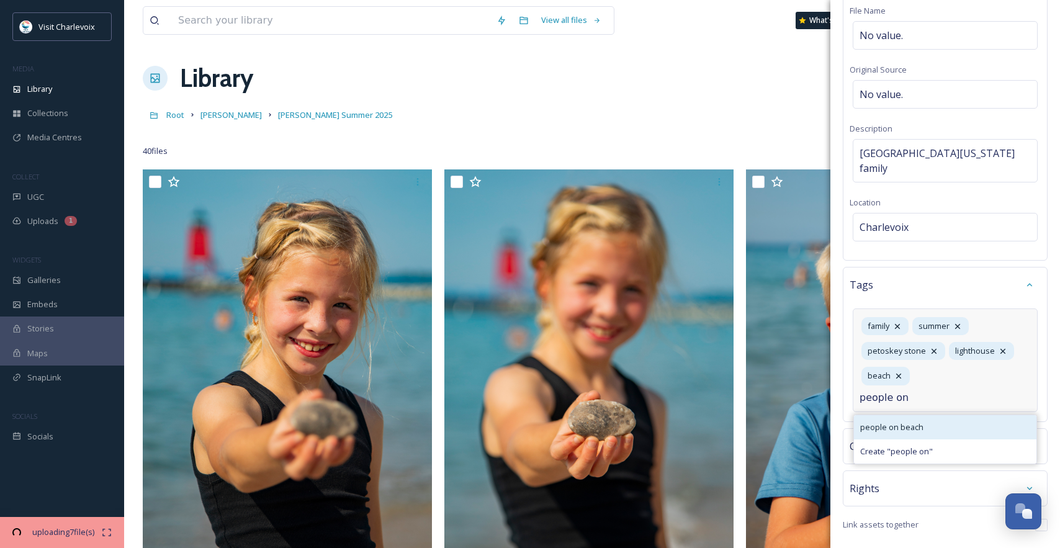
type input "people on"
click at [921, 422] on span "people on beach" at bounding box center [891, 428] width 63 height 12
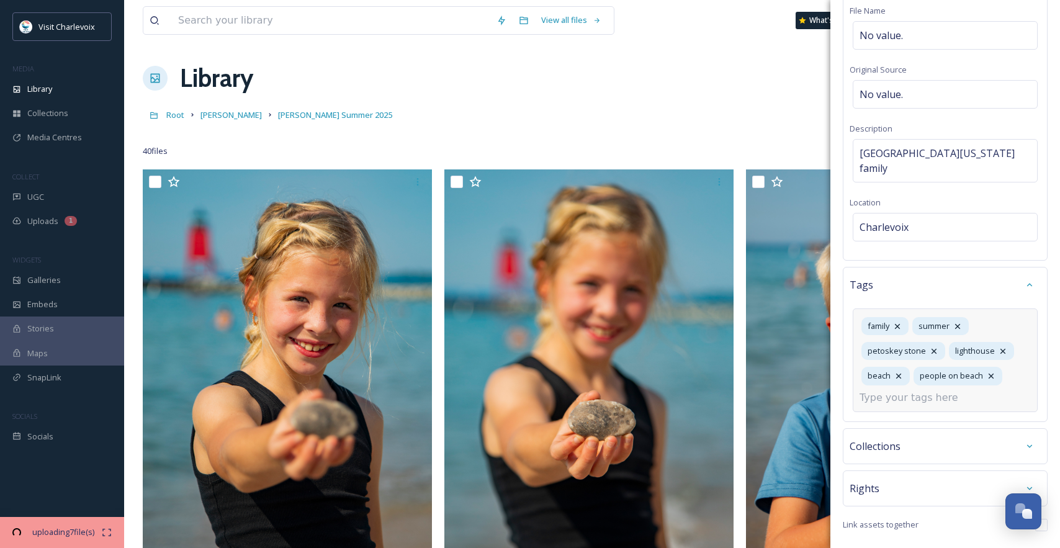
scroll to position [114, 0]
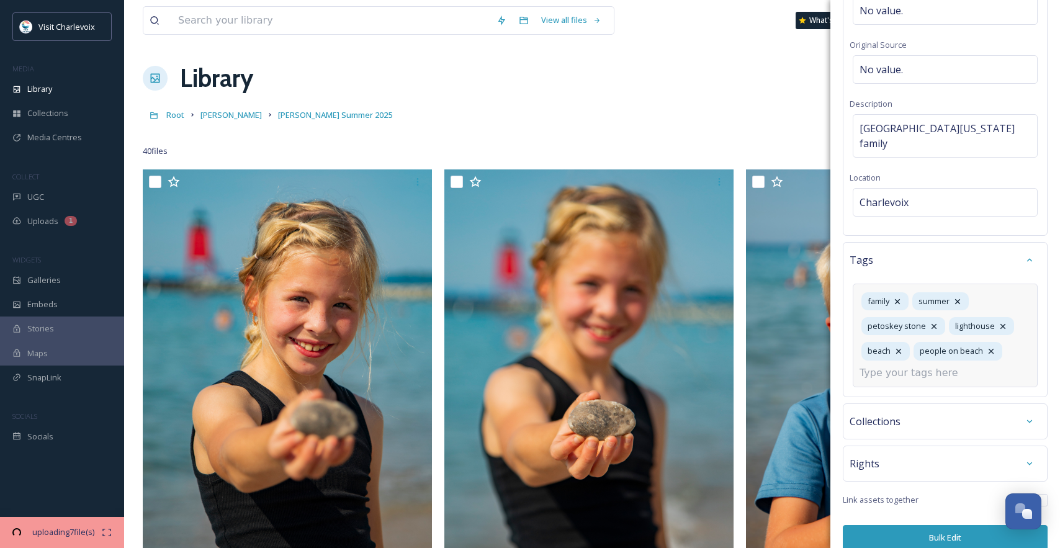
click at [955, 525] on button "Bulk Edit" at bounding box center [945, 537] width 205 height 25
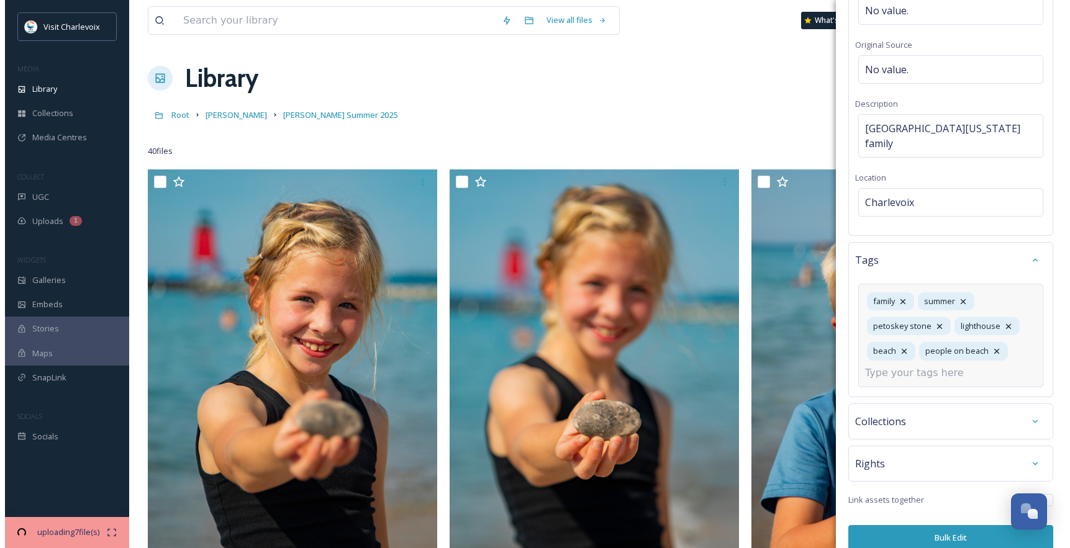
scroll to position [0, 0]
